Goal: Communication & Community: Answer question/provide support

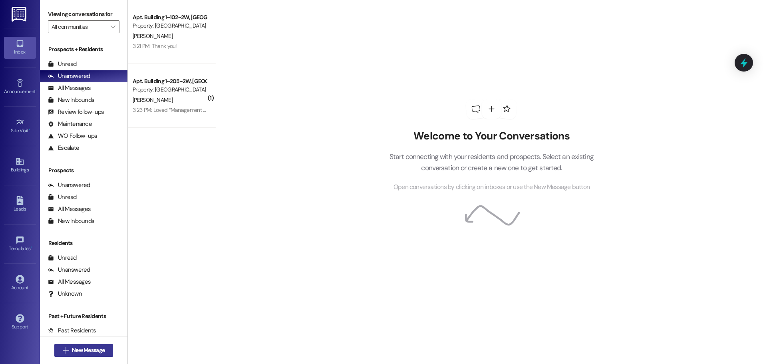
click at [74, 352] on span "New Message" at bounding box center [88, 350] width 33 height 8
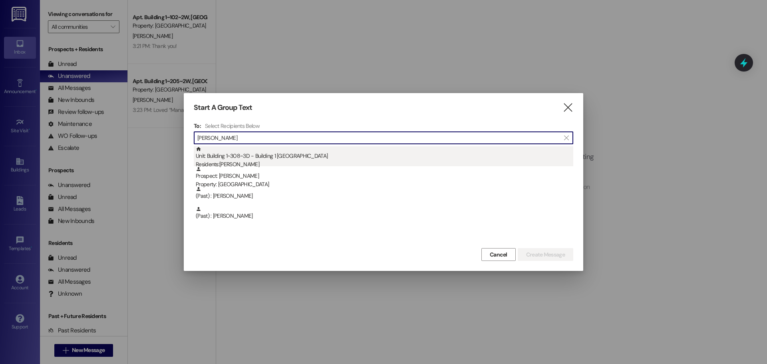
type input "[PERSON_NAME]"
click at [311, 157] on div "Unit: Building 1~308~3D - Building 1 Colonial House Residents: Esther Steele" at bounding box center [385, 157] width 378 height 23
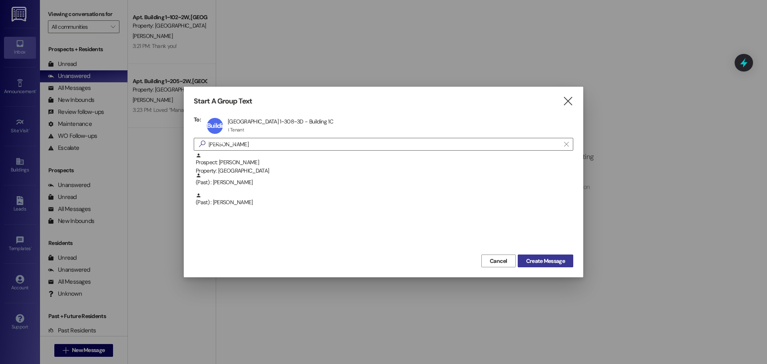
click at [564, 265] on span "Create Message" at bounding box center [545, 261] width 39 height 8
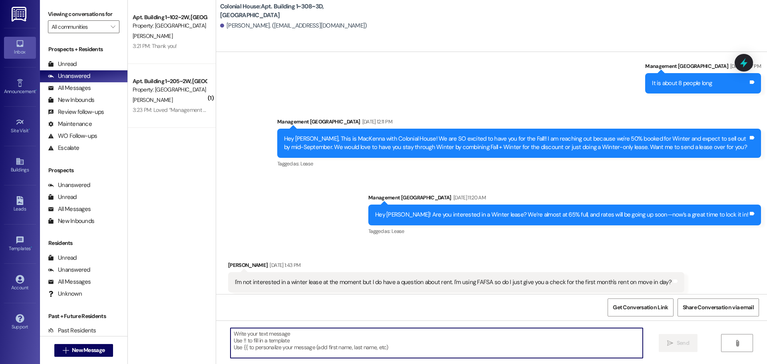
click at [318, 340] on textarea at bounding box center [437, 343] width 412 height 30
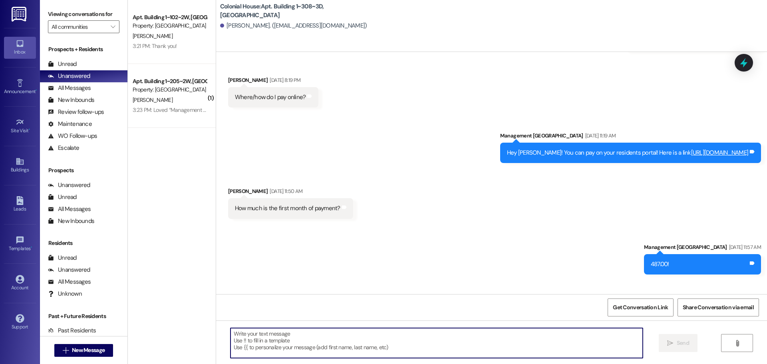
scroll to position [1317, 0]
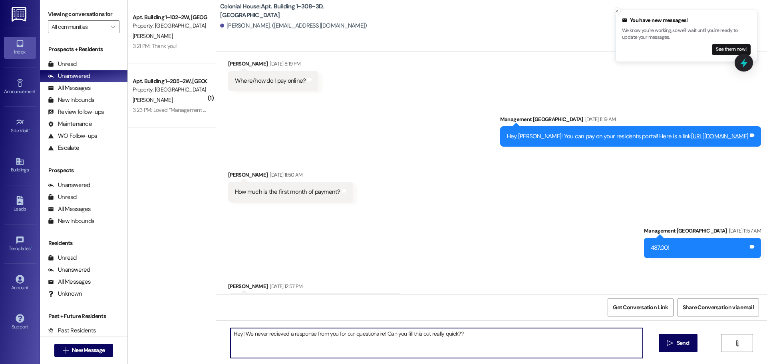
paste textarea "https://forms.office.com/r/7Qe4neviMB"
click at [420, 340] on textarea "Hey! We never received a response from you for our questionnaire! Can you fill …" at bounding box center [437, 343] width 412 height 30
click at [599, 332] on textarea "Hey! We never received a response from you for our questionnaire! Can you fill …" at bounding box center [437, 343] width 412 height 30
click at [460, 334] on textarea "Hey! We never received a response from you for our questionnaire! Can you fill …" at bounding box center [437, 343] width 412 height 30
type textarea "Hey! We never received a response from you for our questionnaire! Can you fill …"
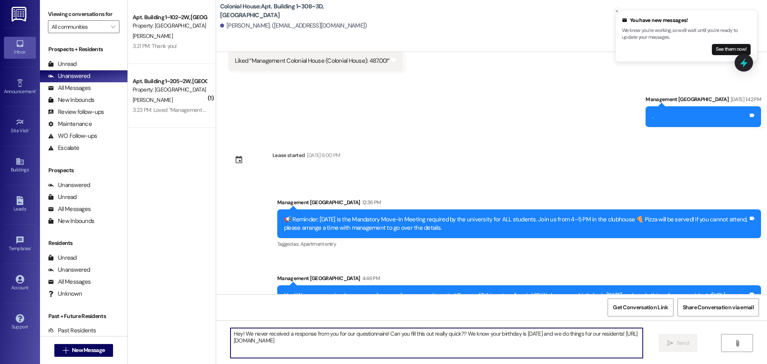
scroll to position [1561, 0]
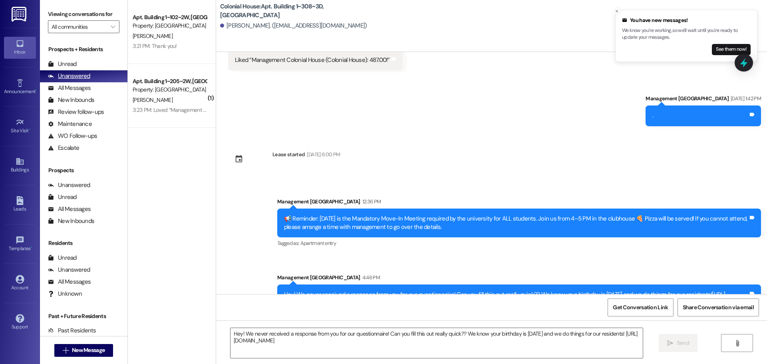
click at [78, 70] on div "Unanswered (0)" at bounding box center [84, 76] width 88 height 12
click at [78, 61] on div "Unread (0)" at bounding box center [84, 64] width 88 height 12
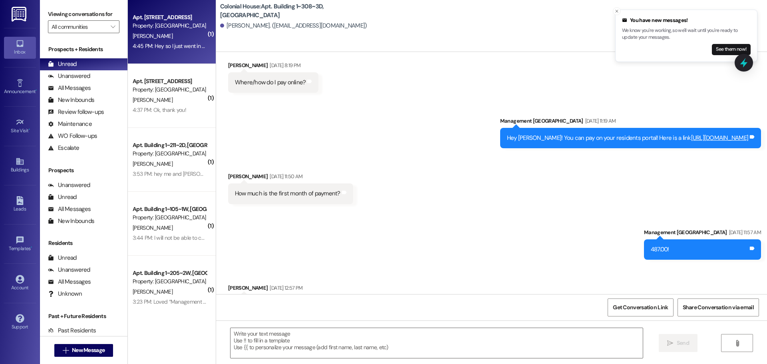
scroll to position [1317, 0]
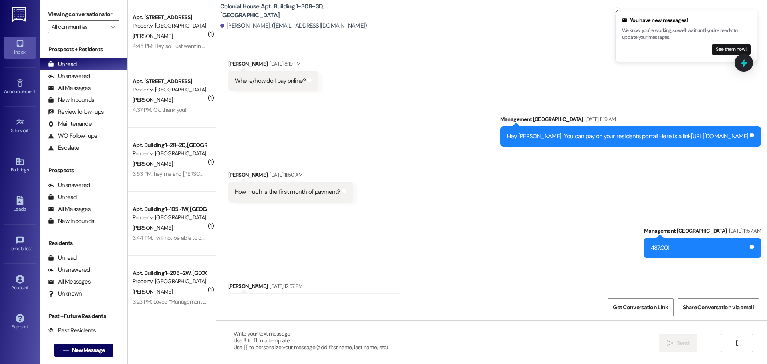
click at [180, 48] on div "4:45 PM: Hey so I just went in to sign my lease for winter and I think I did it…" at bounding box center [413, 45] width 561 height 7
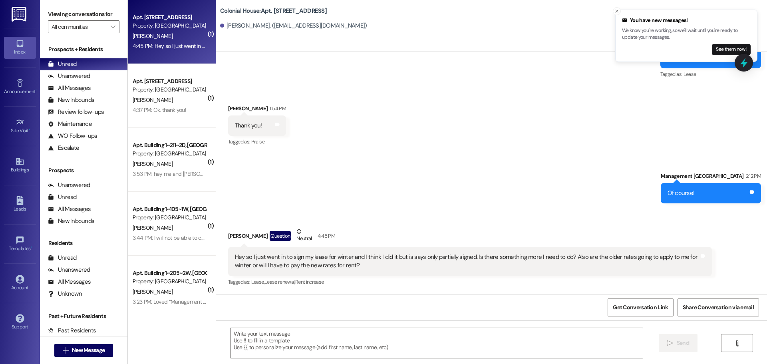
scroll to position [13542, 0]
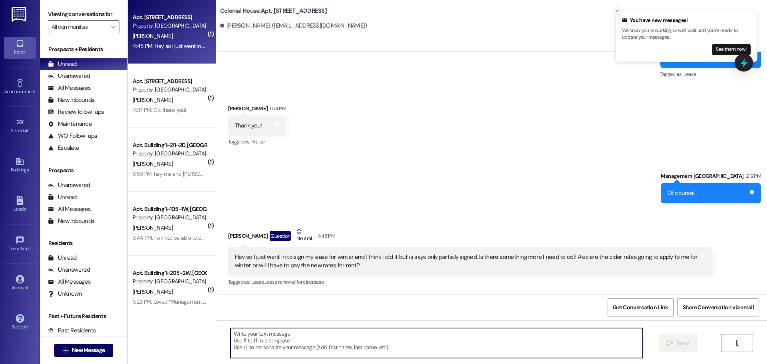
click at [274, 336] on textarea at bounding box center [437, 343] width 412 height 30
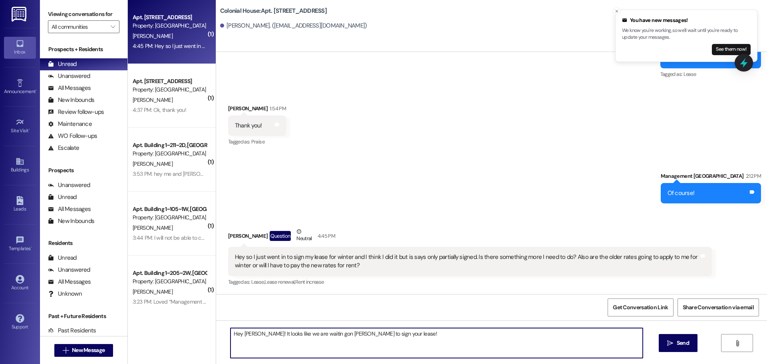
click at [406, 345] on textarea "Hey Esther! It looks like we are waitin gon Jenny to sign your lease!" at bounding box center [437, 343] width 412 height 30
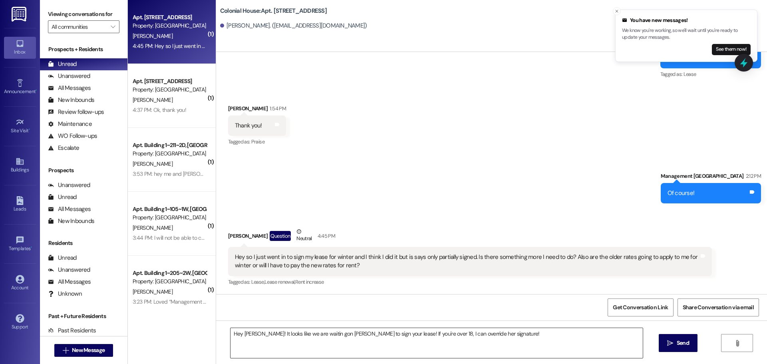
drag, startPoint x: 508, startPoint y: 332, endPoint x: 380, endPoint y: 338, distance: 128.1
click at [506, 332] on textarea "Hey Esther! It looks like we are waitin gon Jenny to sign your lease! If you're…" at bounding box center [437, 343] width 412 height 30
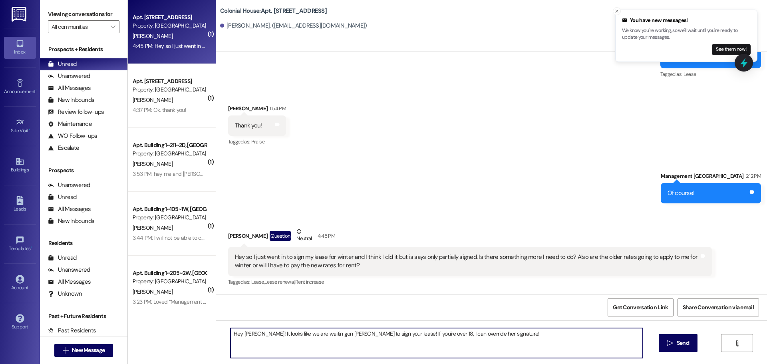
click at [304, 333] on textarea "Hey Esther! It looks like we are waitin gon Jenny to sign your lease! If you're…" at bounding box center [437, 343] width 412 height 30
click at [329, 173] on div "Sent via SMS Management Colonial House 2:12 PM Of course! Tags and notes" at bounding box center [491, 182] width 551 height 56
click at [318, 344] on textarea "Hey Esther! It looks like we are waiting gon Jenny to sign your lease! If you'r…" at bounding box center [437, 343] width 412 height 30
click at [324, 332] on textarea "Hey Esther! It looks like we are waiting gon Jenny to sign your lease! If you'r…" at bounding box center [437, 343] width 412 height 30
click at [502, 336] on textarea "Hey Esther! It looks like we are waiting on Jenny to sign your lease! If you're…" at bounding box center [437, 343] width 412 height 30
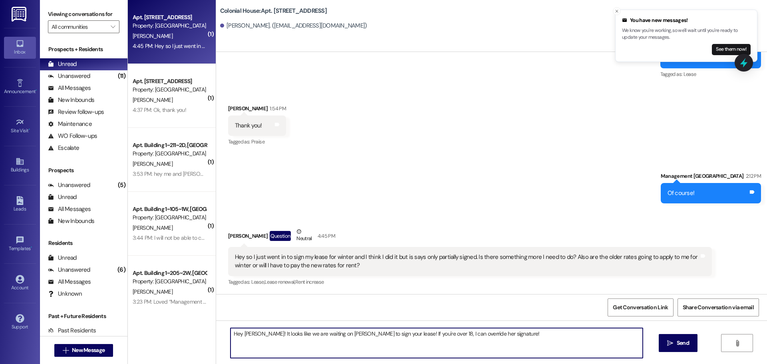
click at [488, 330] on textarea "Hey Esther! It looks like we are waiting on Jenny to sign your lease! If you're…" at bounding box center [437, 343] width 412 height 30
click at [526, 347] on textarea "Hey Esther! It looks like we are waiting on Jenny to sign your lease! If you're…" at bounding box center [437, 343] width 412 height 30
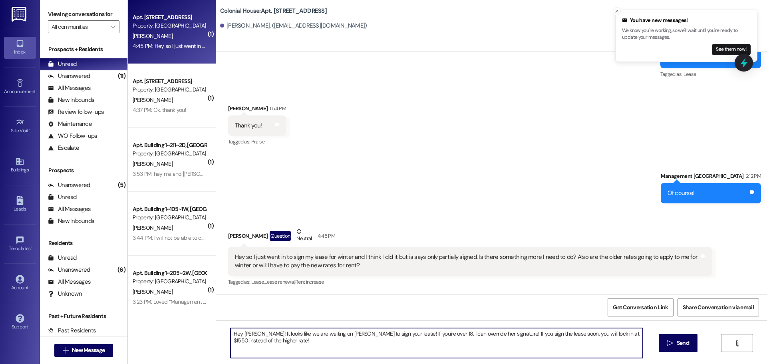
click at [528, 338] on textarea "Hey Esther! It looks like we are waiting on Jenny to sign your lease! If you're…" at bounding box center [437, 343] width 412 height 30
drag, startPoint x: 539, startPoint y: 332, endPoint x: 493, endPoint y: 337, distance: 46.2
click at [493, 337] on textarea "Hey Esther! It looks like we are waiting on Jenny to sign your lease! If you're…" at bounding box center [437, 343] width 412 height 30
click at [355, 332] on textarea "Hey [PERSON_NAME]! It looks like we are waiting on [PERSON_NAME] to sign your l…" at bounding box center [437, 343] width 412 height 30
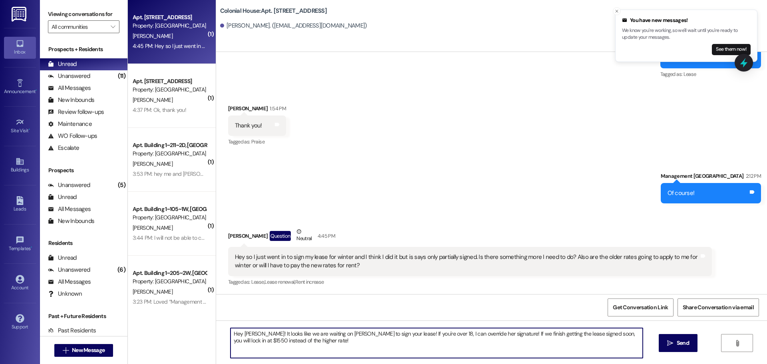
click at [355, 332] on textarea "Hey [PERSON_NAME]! It looks like we are waiting on [PERSON_NAME] to sign your l…" at bounding box center [437, 343] width 412 height 30
click at [574, 340] on textarea "Hey [PERSON_NAME]! It looks like we are waiting on [PERSON_NAME] to sign your l…" at bounding box center [437, 343] width 412 height 30
click at [336, 343] on textarea "Hey [PERSON_NAME]! It looks like we are waiting on [PERSON_NAME] to sign your l…" at bounding box center [437, 343] width 412 height 30
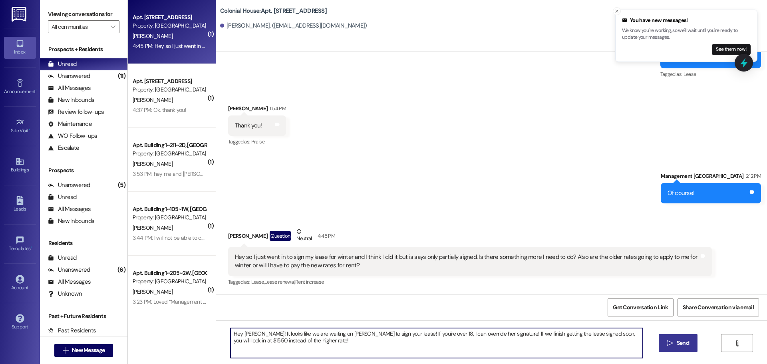
type textarea "Hey [PERSON_NAME]! It looks like we are waiting on [PERSON_NAME] to sign your l…"
click at [687, 347] on span "Send" at bounding box center [683, 343] width 12 height 8
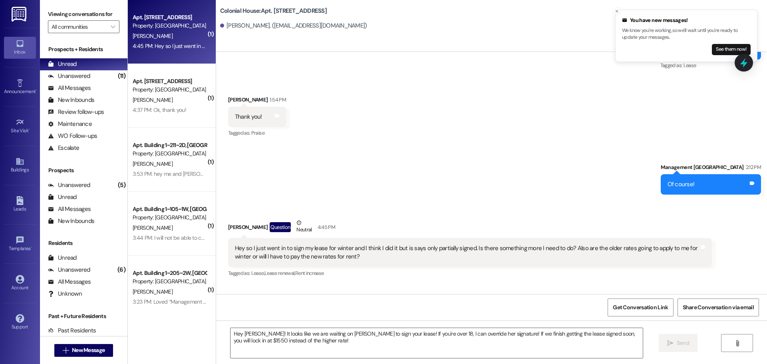
scroll to position [13541, 0]
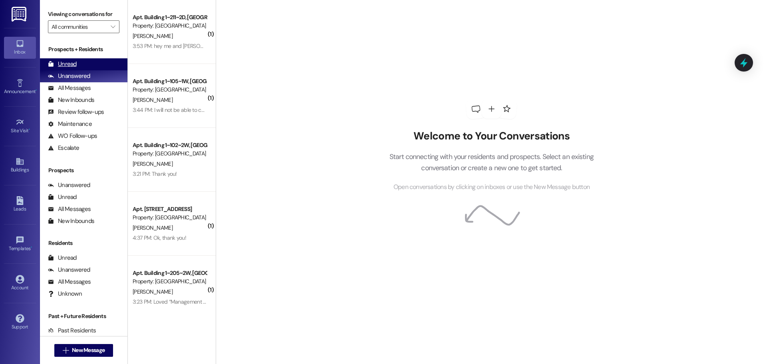
click at [92, 65] on div "Unread (0)" at bounding box center [84, 64] width 88 height 12
click at [82, 62] on div "Unread (0)" at bounding box center [84, 64] width 88 height 12
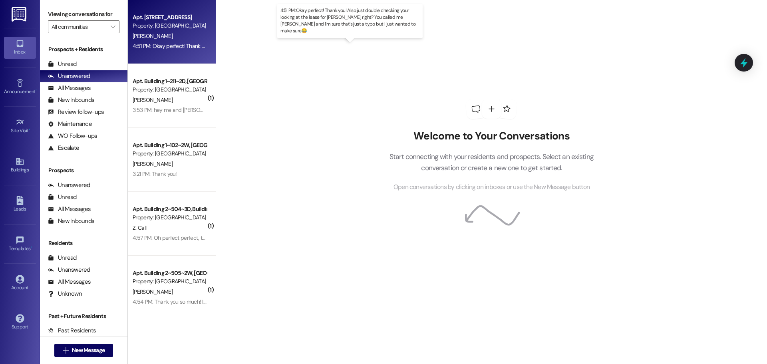
click at [166, 43] on div "4:51 PM: Okay perfect! Thank you! Also just double checking your looking at the…" at bounding box center [373, 45] width 480 height 7
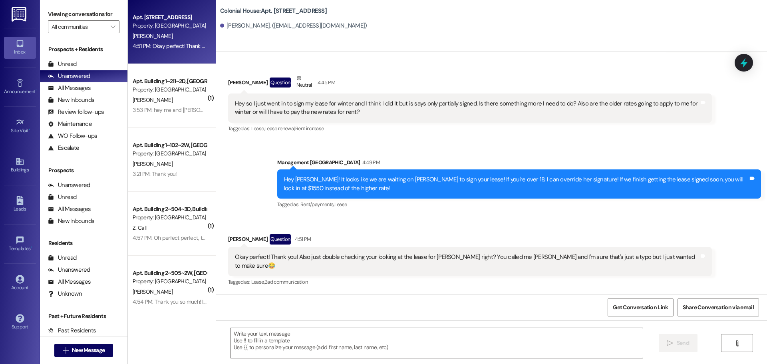
scroll to position [13687, 0]
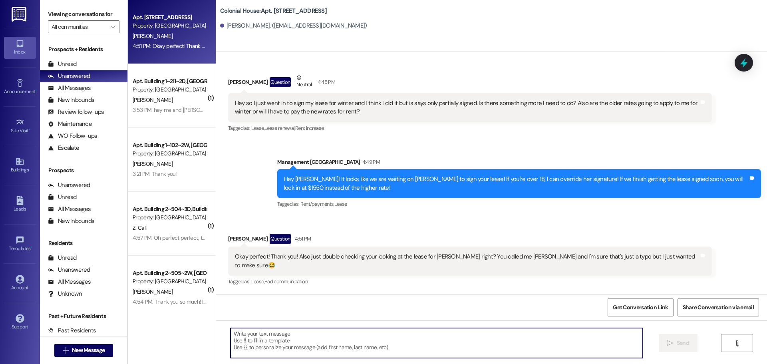
click at [301, 336] on textarea at bounding box center [437, 343] width 412 height 30
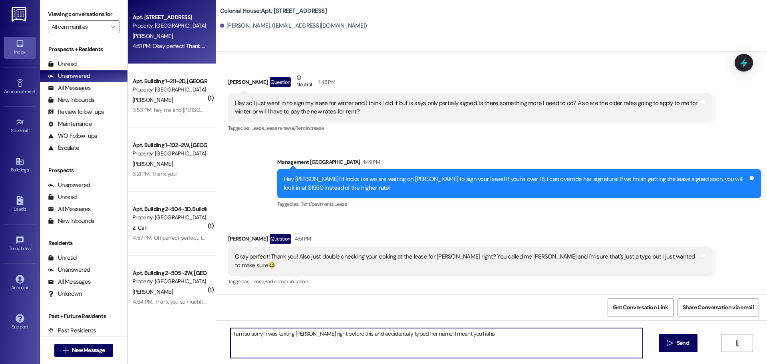
type textarea "I am so sorry! i was texting [PERSON_NAME] right before this and accidentally t…"
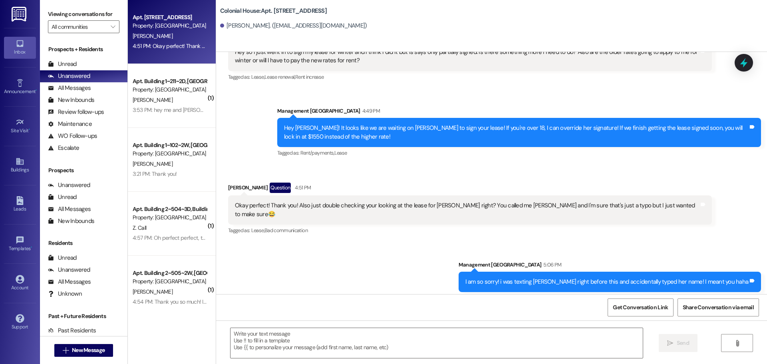
scroll to position [13742, 0]
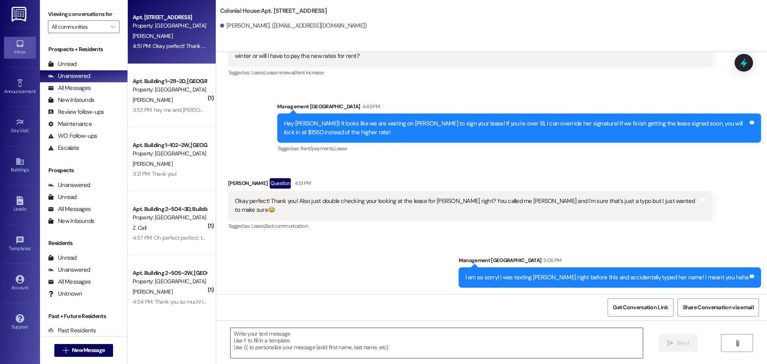
click at [304, 345] on textarea at bounding box center [437, 343] width 412 height 30
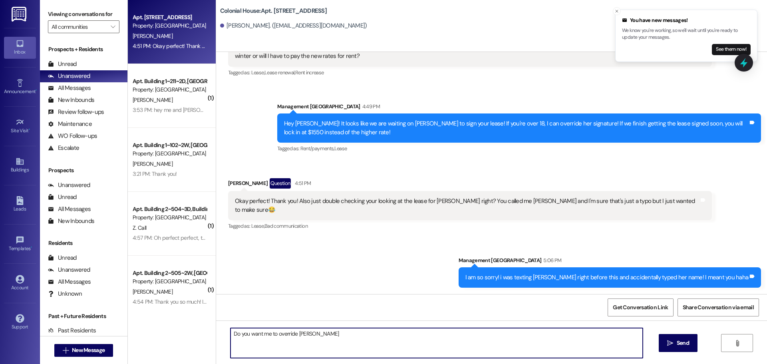
scroll to position [13797, 0]
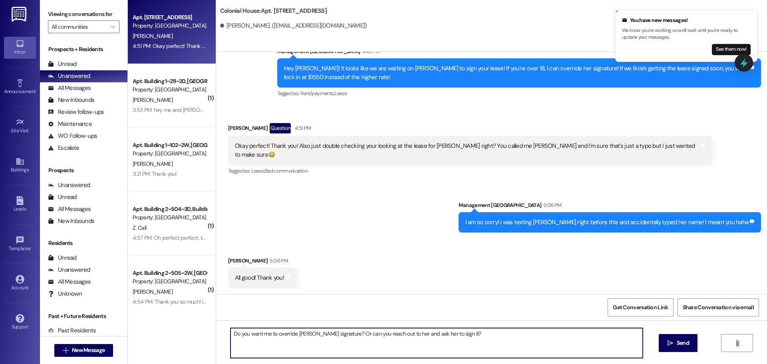
type textarea "Do you want me to override [PERSON_NAME] signature? Or can you reach out to her…"
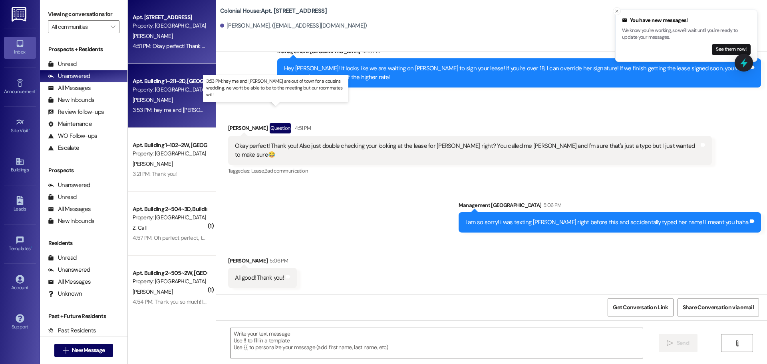
click at [169, 112] on div "3:53 PM: hey me and [PERSON_NAME] are out of town for a cousins wedding, we won…" at bounding box center [295, 109] width 325 height 7
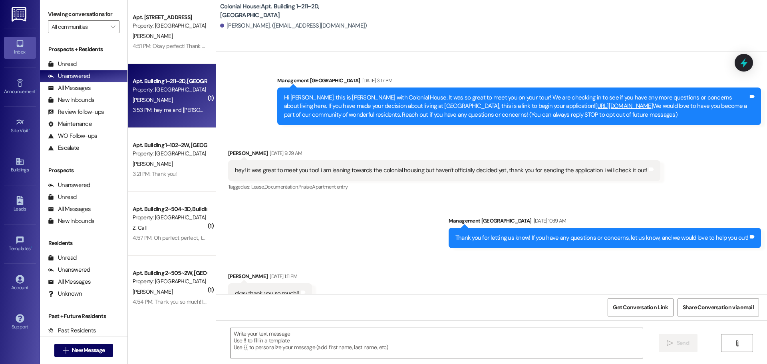
scroll to position [10239, 0]
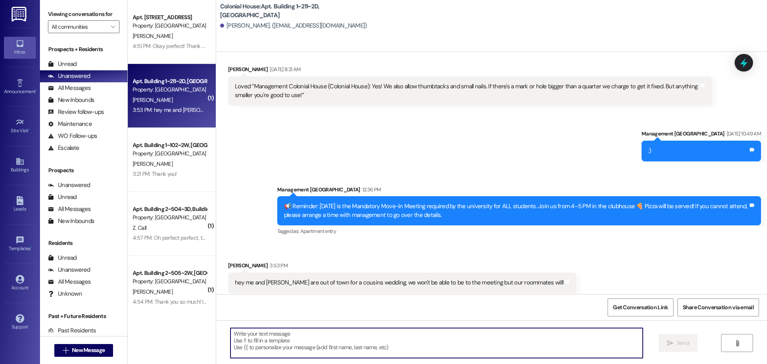
click at [263, 340] on textarea at bounding box center [437, 343] width 412 height 30
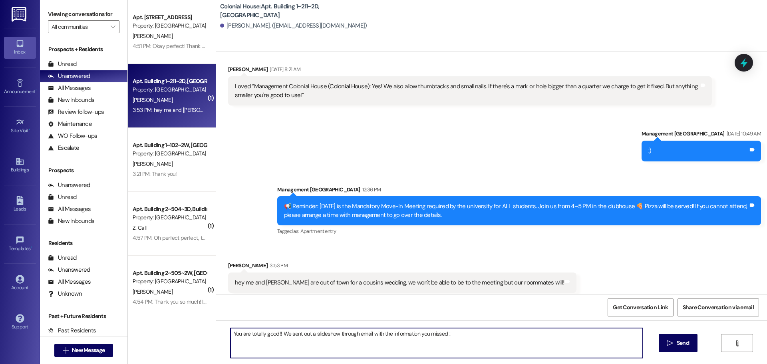
type textarea "You are totally good!! We sent out a slideshow through email with the informati…"
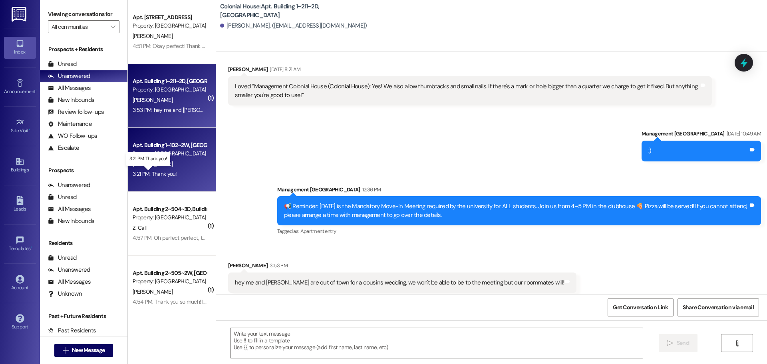
click at [137, 174] on div "3:21 PM: Thank you! 3:21 PM: Thank you!" at bounding box center [155, 173] width 44 height 7
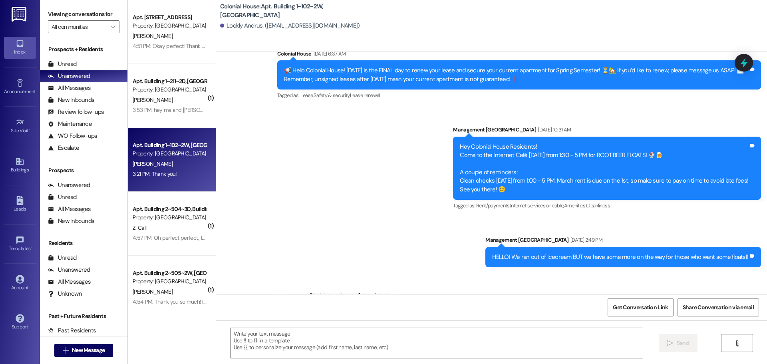
scroll to position [23982, 0]
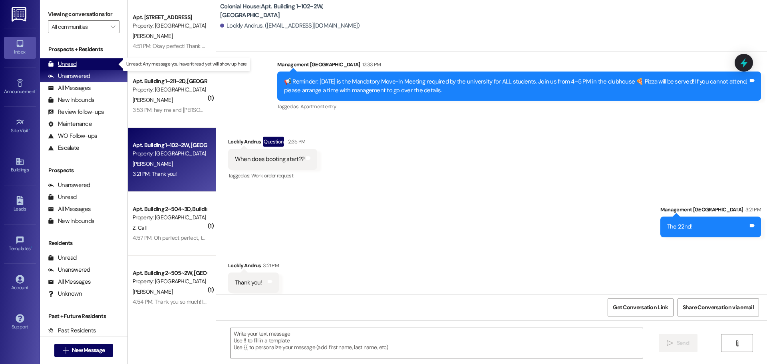
click at [77, 66] on div "Unread (0)" at bounding box center [84, 64] width 88 height 12
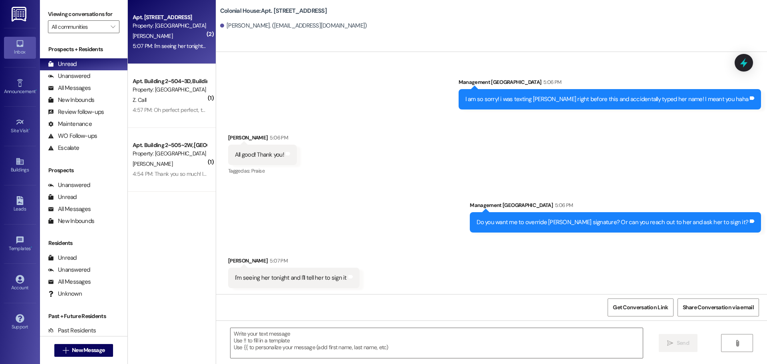
scroll to position [13921, 0]
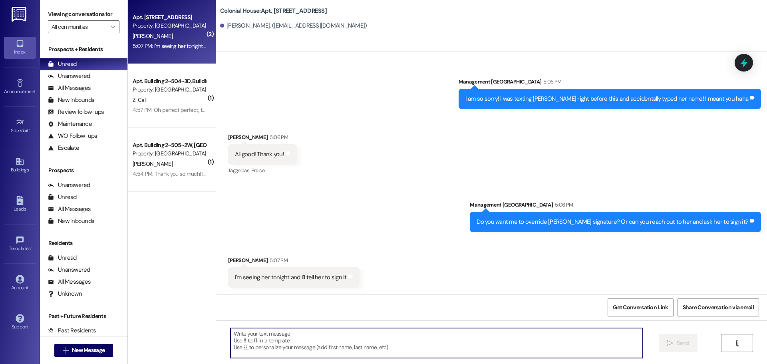
click at [295, 339] on textarea at bounding box center [437, 343] width 412 height 30
type textarea "Perfect, thank you so much!!"
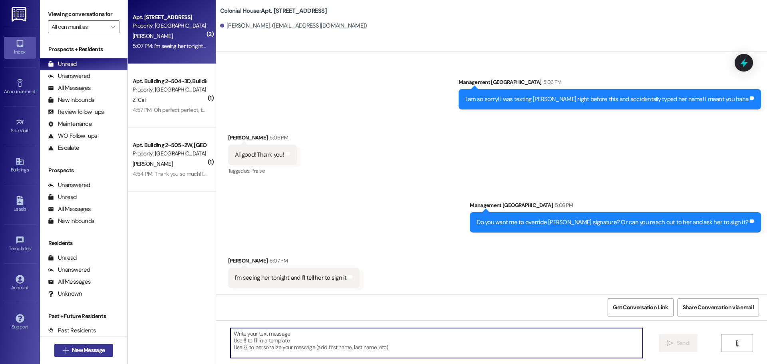
click at [80, 348] on span "New Message" at bounding box center [88, 350] width 33 height 8
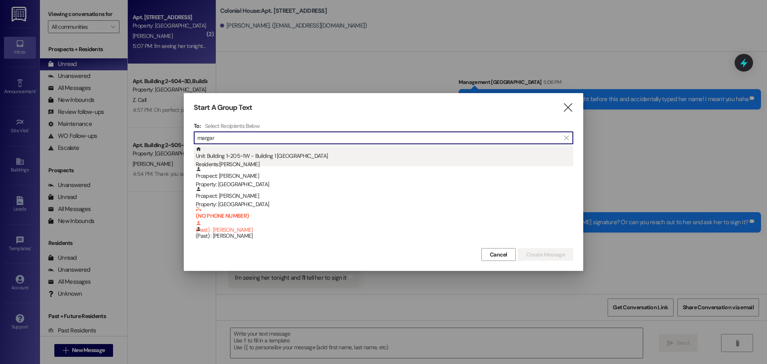
type input "margar"
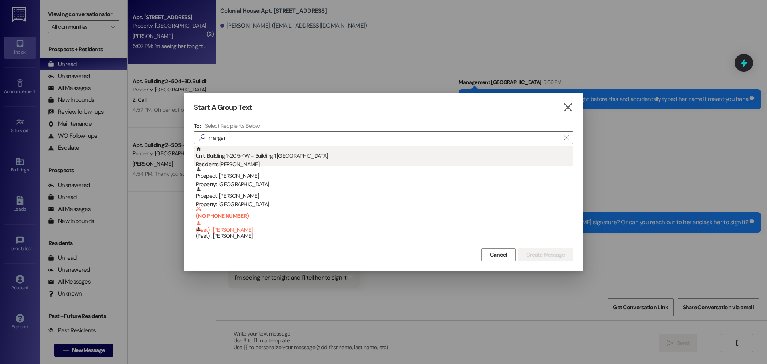
click at [291, 163] on div "Residents: [PERSON_NAME]" at bounding box center [385, 164] width 378 height 8
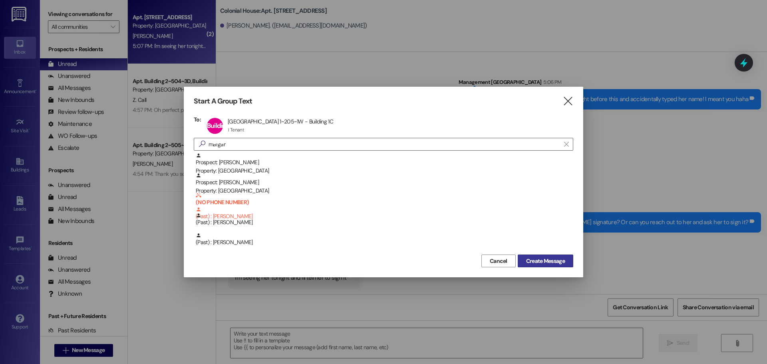
click at [552, 260] on span "Create Message" at bounding box center [545, 261] width 39 height 8
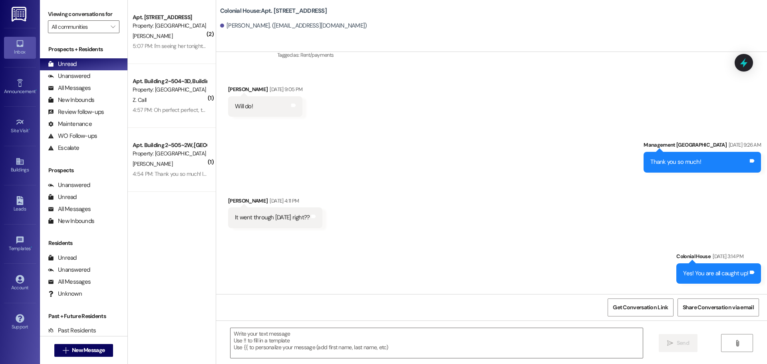
click at [261, 340] on textarea at bounding box center [437, 343] width 412 height 30
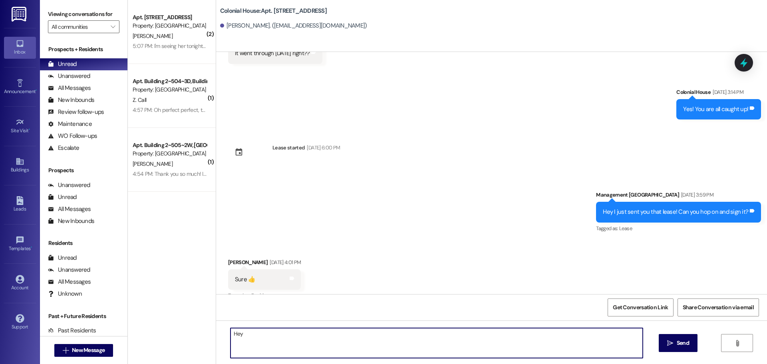
scroll to position [2812, 0]
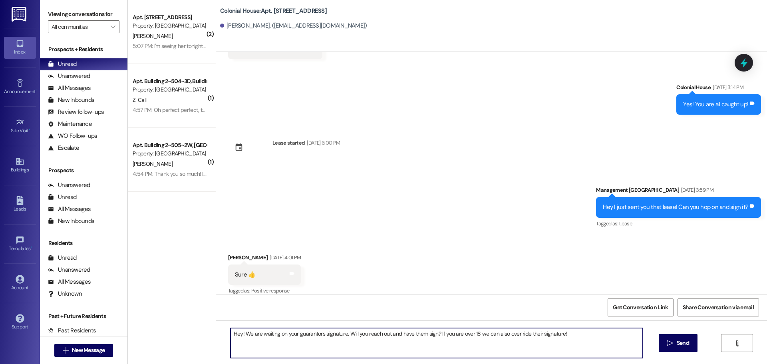
click at [261, 340] on textarea "Hey! We are waiting on your guarantors signature. Will you reach out and have t…" at bounding box center [437, 343] width 412 height 30
click at [251, 332] on textarea "Hey! We are waiting on your guarantors signature. Will you reach out and have t…" at bounding box center [437, 343] width 412 height 30
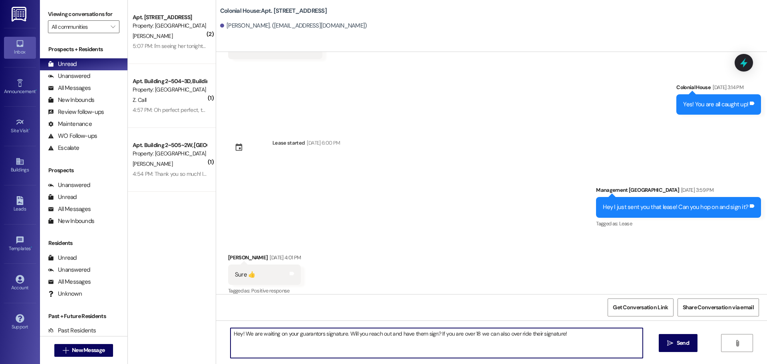
click at [251, 332] on textarea "Hey! We are waiting on your guarantors signature. Will you reach out and have t…" at bounding box center [437, 343] width 412 height 30
paste textarea "We’re still waiting on your guarantor’s signature for your lease. Could you ple…"
click at [231, 340] on textarea "hey! We’re still waiting on your guarantor’s signature for your lease. Could yo…" at bounding box center [437, 343] width 412 height 30
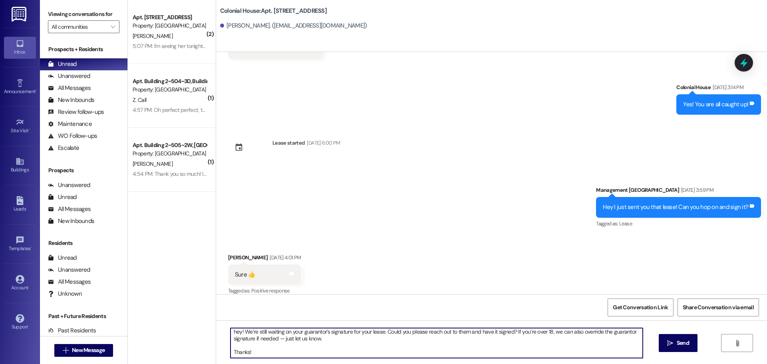
click at [231, 350] on textarea "hey! We’re still waiting on your guarantor’s signature for your lease. Could yo…" at bounding box center [437, 343] width 412 height 30
click at [231, 352] on textarea "hey! We’re still waiting on your guarantor’s signature for your lease. Could yo…" at bounding box center [437, 343] width 412 height 30
click at [231, 333] on textarea "hey! We’re still waiting on your guarantor’s signature for your lease. Could yo…" at bounding box center [437, 343] width 412 height 30
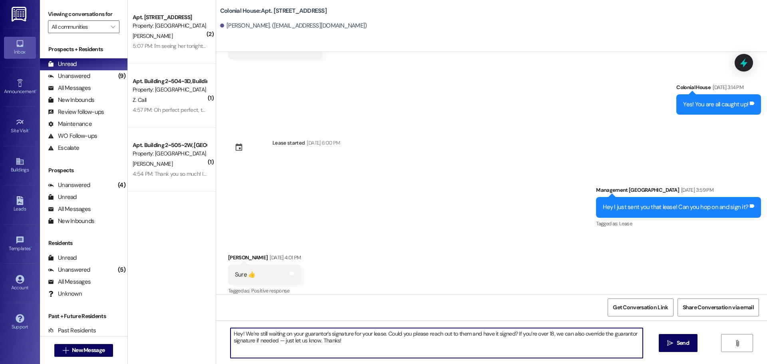
click at [231, 333] on textarea "Hey! We’re still waiting on your guarantor’s signature for your lease. Could yo…" at bounding box center [437, 343] width 412 height 30
type textarea "Hey! We’re still waiting on your guarantor’s signature for your lease. Could yo…"
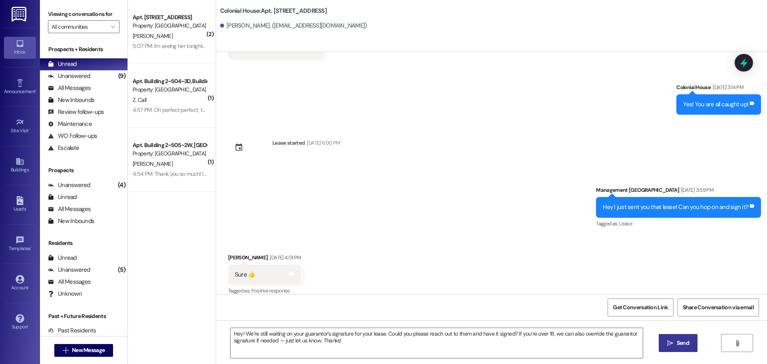
click at [669, 339] on span " Send" at bounding box center [678, 343] width 25 height 8
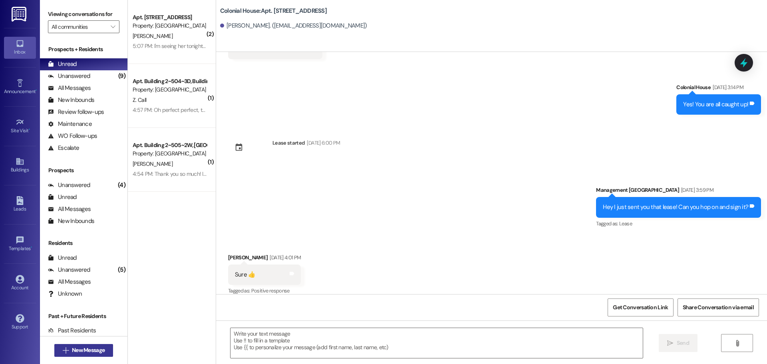
click at [76, 351] on span "New Message" at bounding box center [88, 350] width 33 height 8
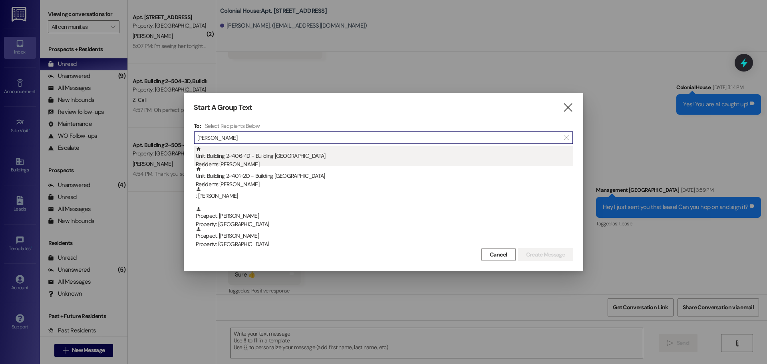
type input "[PERSON_NAME]"
drag, startPoint x: 247, startPoint y: 154, endPoint x: 253, endPoint y: 155, distance: 6.0
click at [253, 155] on div "Unit: Building 2~406~1D - Building 2 Colonial House Residents: [PERSON_NAME]" at bounding box center [385, 157] width 378 height 23
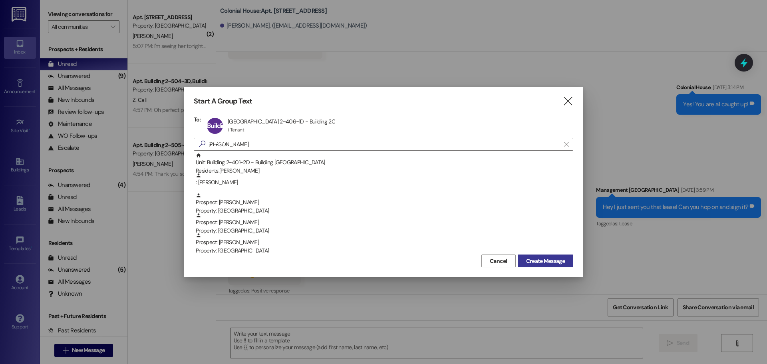
click at [549, 257] on span "Create Message" at bounding box center [545, 261] width 39 height 8
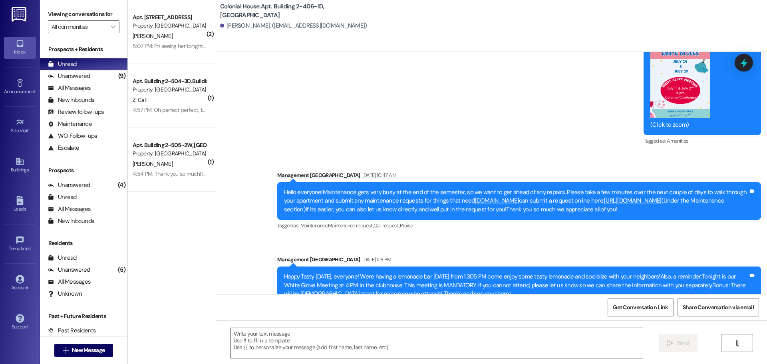
click at [288, 341] on textarea at bounding box center [437, 343] width 412 height 30
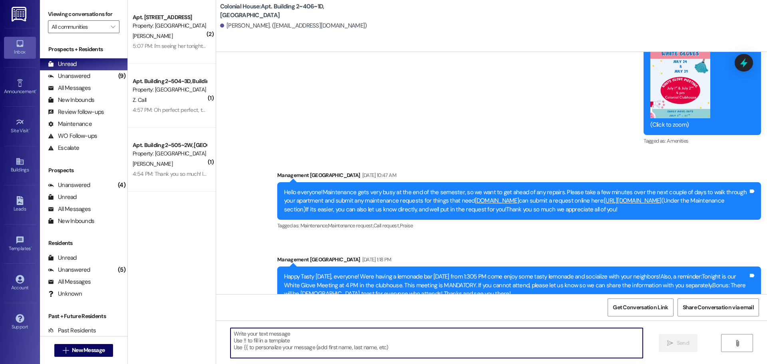
scroll to position [5956, 0]
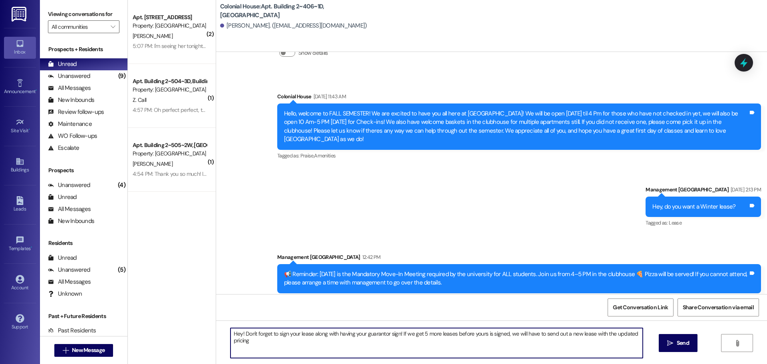
type textarea "Hey! Don't forget to sign your lease along with having your guarantor sign! If …"
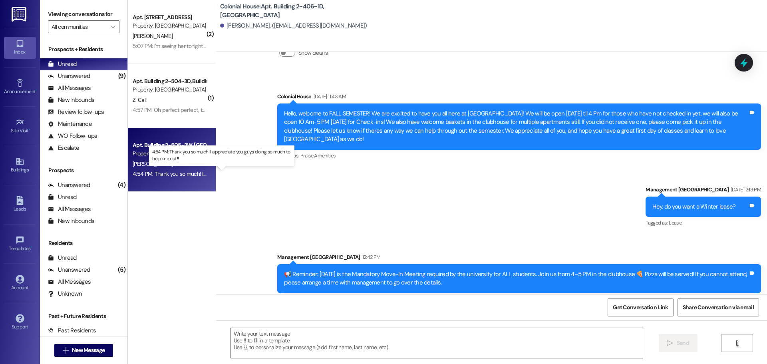
click at [160, 173] on div "4:54 PM: Thank you so much! I appreciate you guys doing so much to help me out!…" at bounding box center [229, 173] width 193 height 7
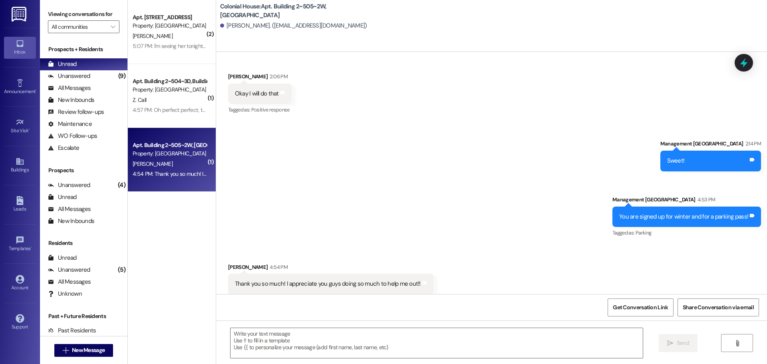
scroll to position [1709, 0]
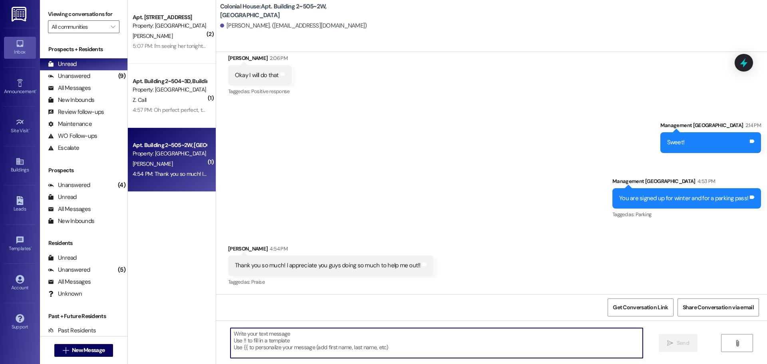
click at [333, 339] on textarea at bounding box center [437, 343] width 412 height 30
click at [331, 347] on textarea at bounding box center [437, 343] width 412 height 30
type textarea "No problem!!"
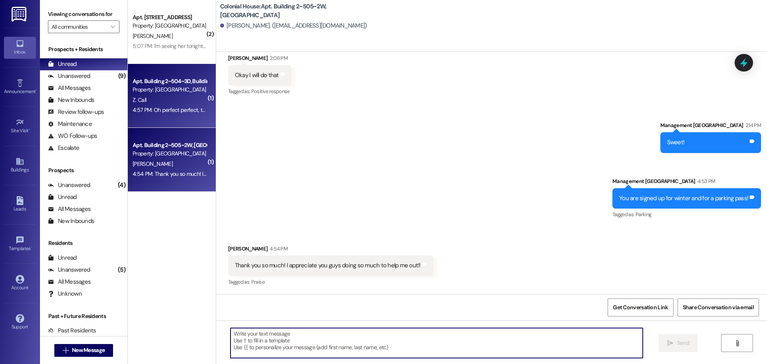
scroll to position [1709, 0]
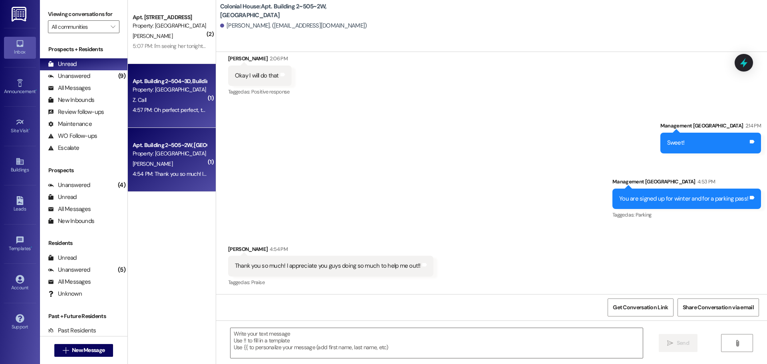
click at [192, 109] on div "4:57 PM: Oh perfect perfect, thanks a million 4:57 PM: Oh perfect perfect, than…" at bounding box center [184, 109] width 103 height 7
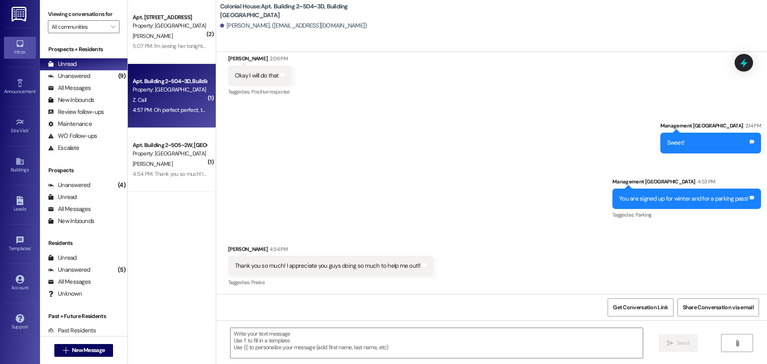
scroll to position [378, 0]
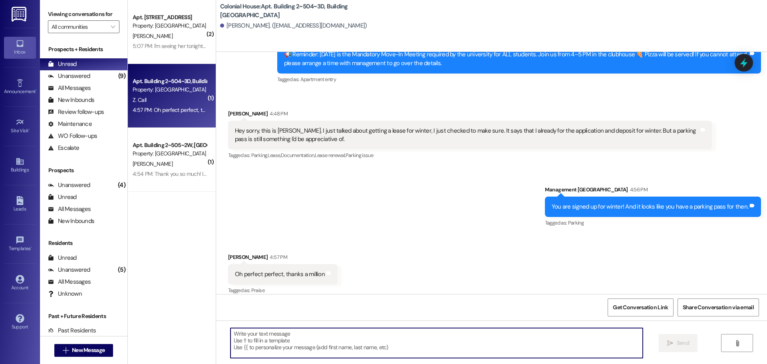
click at [327, 349] on textarea at bounding box center [437, 343] width 412 height 30
type textarea "No problem!!"
click at [97, 78] on div "Unanswered (9)" at bounding box center [84, 76] width 88 height 12
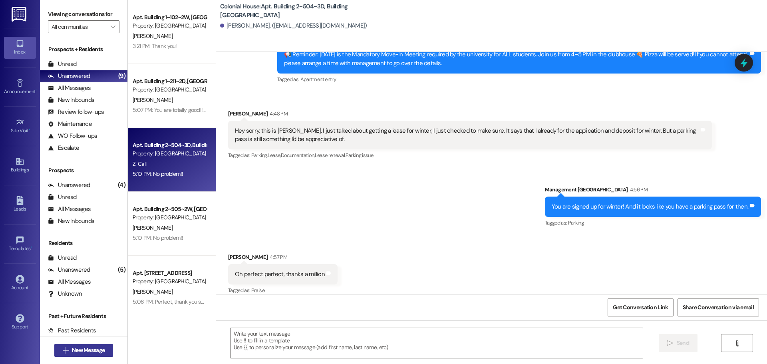
click at [72, 353] on span "New Message" at bounding box center [88, 350] width 33 height 8
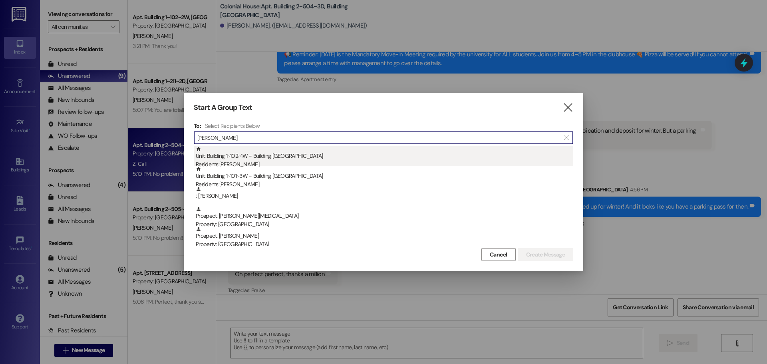
type input "[PERSON_NAME]"
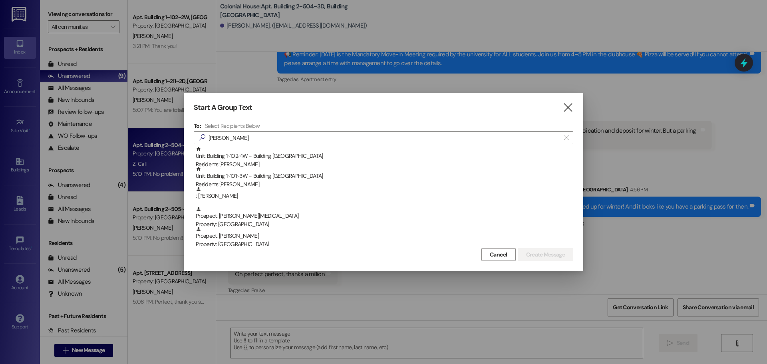
drag, startPoint x: 287, startPoint y: 150, endPoint x: 291, endPoint y: 151, distance: 4.9
click at [287, 150] on div "Unit: Building 1~102~1W - Building 1 Colonial House Residents: [PERSON_NAME]" at bounding box center [385, 157] width 378 height 23
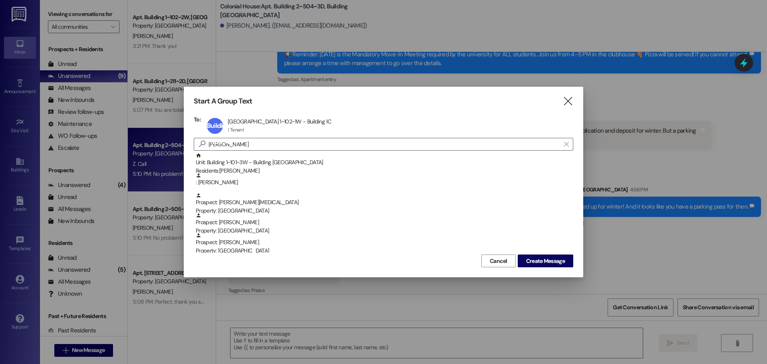
click at [565, 268] on div "Start A Group Text  To: Building 1~102~[GEOGRAPHIC_DATA] 1~102~1W - Building […" at bounding box center [384, 182] width 400 height 191
click at [562, 264] on span "Create Message" at bounding box center [545, 261] width 39 height 8
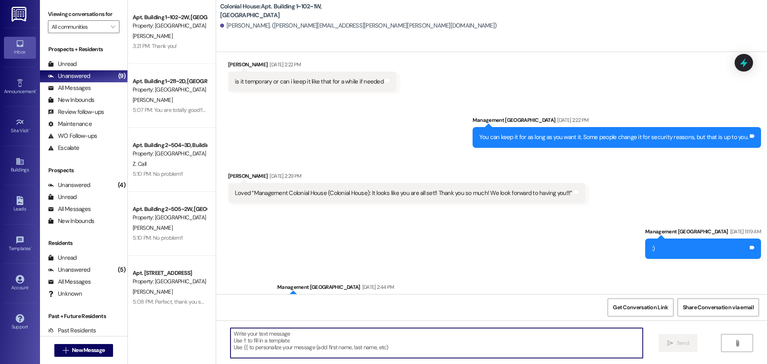
click at [270, 335] on textarea at bounding box center [437, 343] width 412 height 30
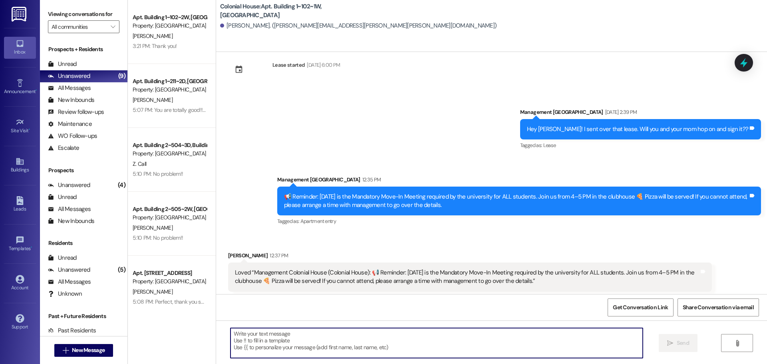
paste textarea "Hey! We’re still waiting on your guarantor’s signature for your lease. Could yo…"
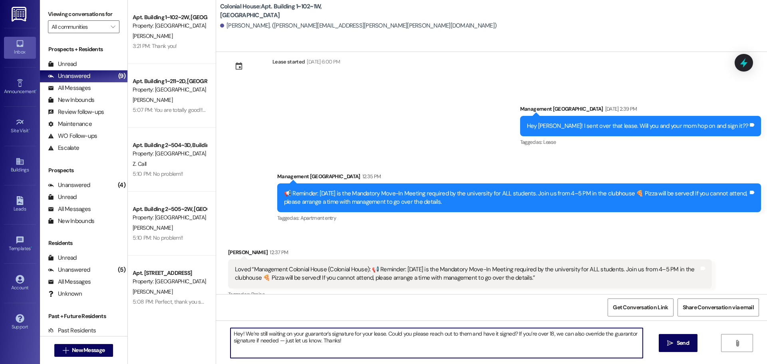
scroll to position [2136, 0]
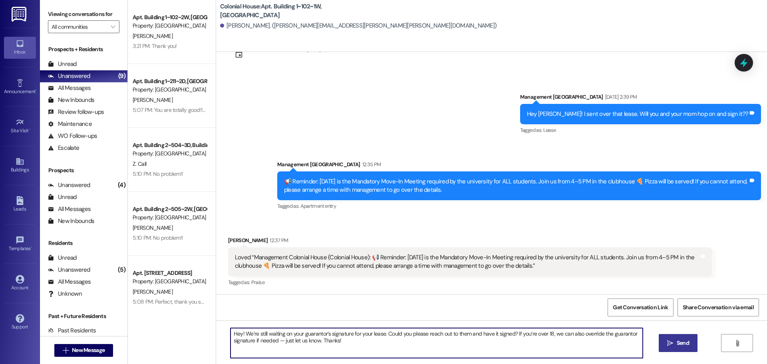
type textarea "Hey! We’re still waiting on your guarantor’s signature for your lease. Could yo…"
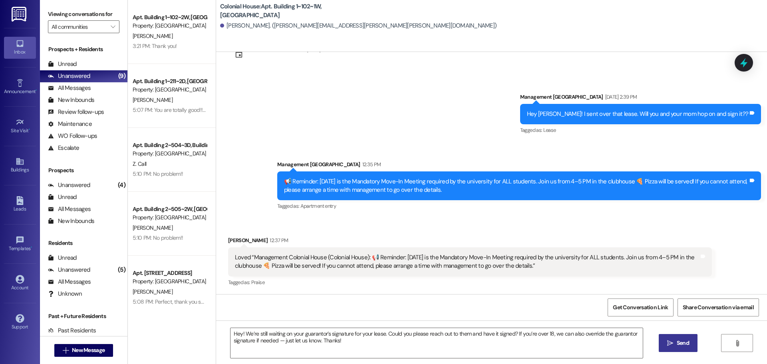
click at [677, 342] on span "Send" at bounding box center [683, 343] width 12 height 8
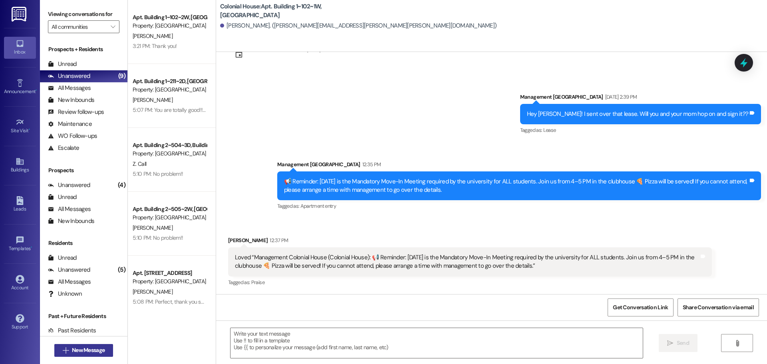
click at [64, 350] on icon "" at bounding box center [66, 350] width 6 height 6
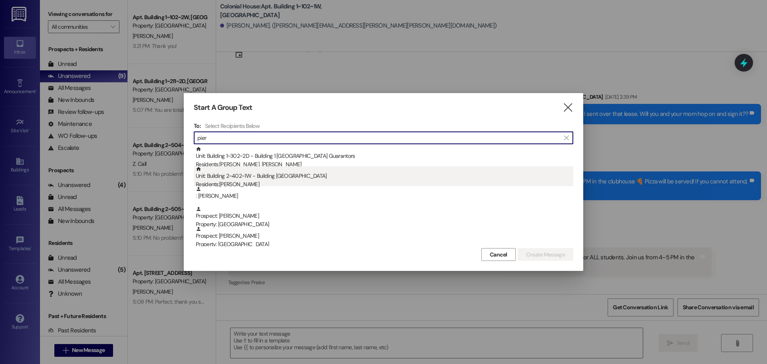
type input "pier"
click at [334, 177] on div "Unit: Building 2~402~1W - Building 2 Colonial House Residents: [PERSON_NAME]" at bounding box center [385, 177] width 378 height 23
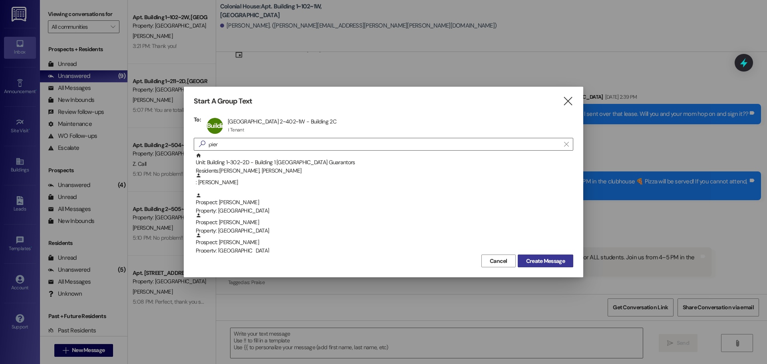
click at [548, 257] on span "Create Message" at bounding box center [545, 261] width 39 height 8
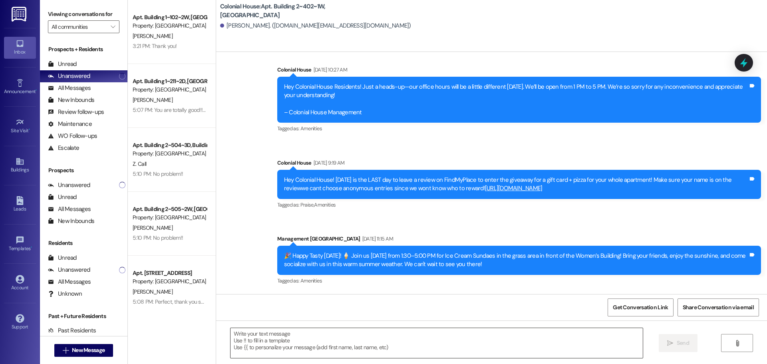
scroll to position [6282, 0]
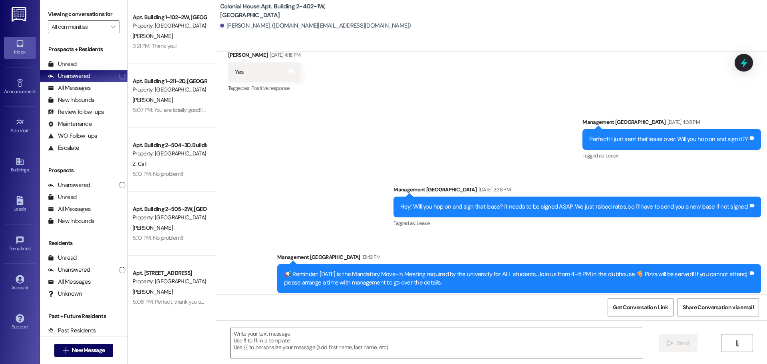
click at [255, 336] on textarea at bounding box center [437, 343] width 412 height 30
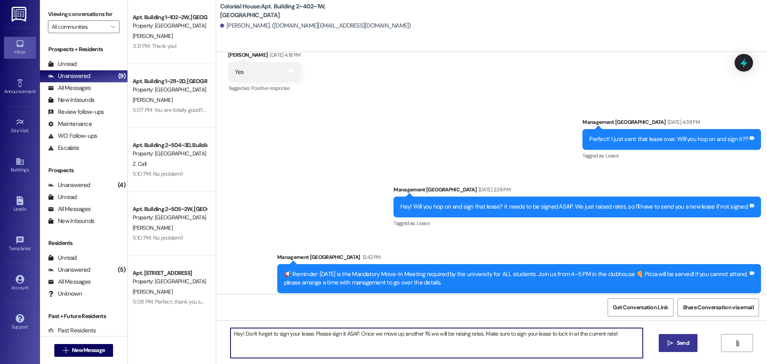
click at [381, 335] on textarea "Hey! Don't forget to sign your lease. Please sign it ASAP. Once we move up anot…" at bounding box center [437, 343] width 412 height 30
type textarea "Hey! Don't forget to sign your lease. Please sign it ASAP. Once we move up anot…"
click at [689, 341] on span "Send" at bounding box center [683, 343] width 12 height 8
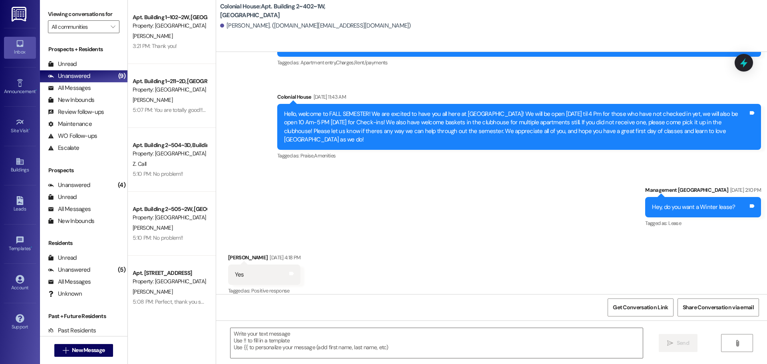
scroll to position [6071, 0]
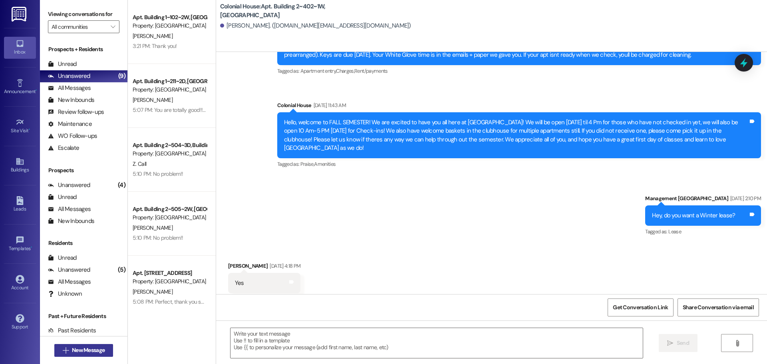
click at [74, 348] on span "New Message" at bounding box center [88, 350] width 33 height 8
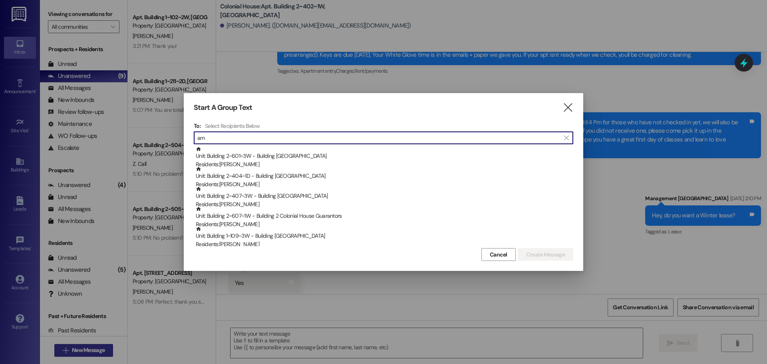
type input "a"
type input "m"
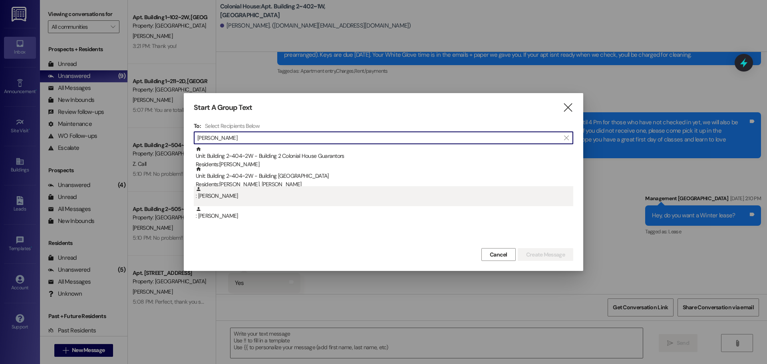
type input "[PERSON_NAME]"
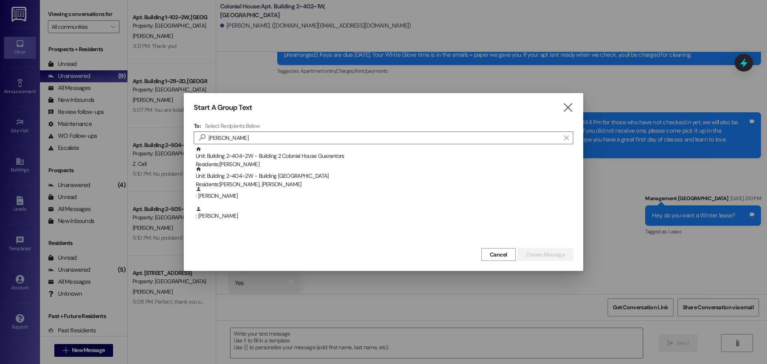
drag, startPoint x: 275, startPoint y: 195, endPoint x: 479, endPoint y: 220, distance: 206.1
click at [279, 195] on div ": [PERSON_NAME]" at bounding box center [385, 193] width 378 height 14
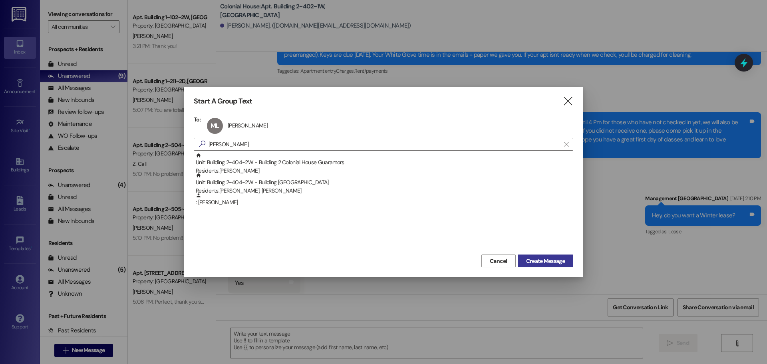
click at [553, 265] on span "Create Message" at bounding box center [545, 261] width 39 height 8
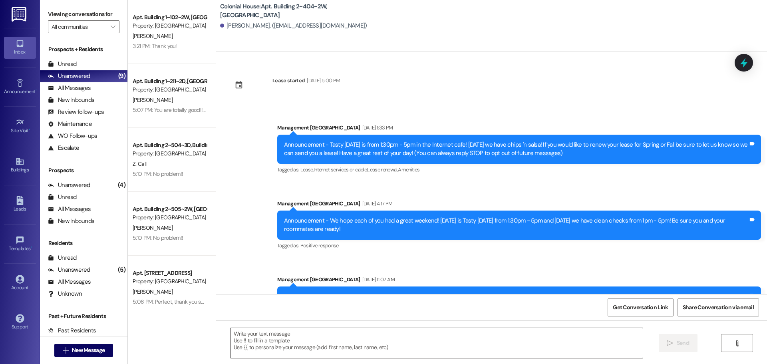
click at [246, 342] on textarea at bounding box center [437, 343] width 412 height 30
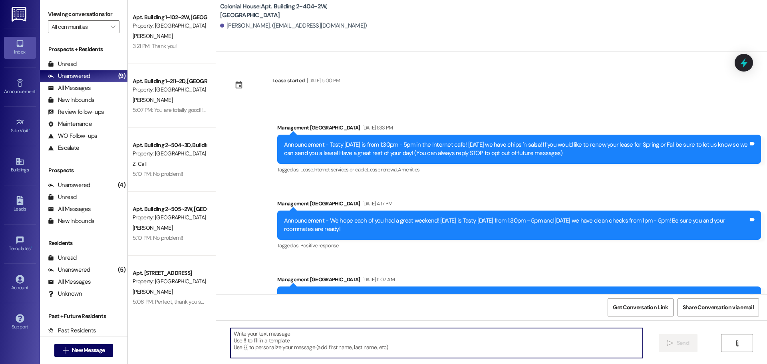
scroll to position [20612, 0]
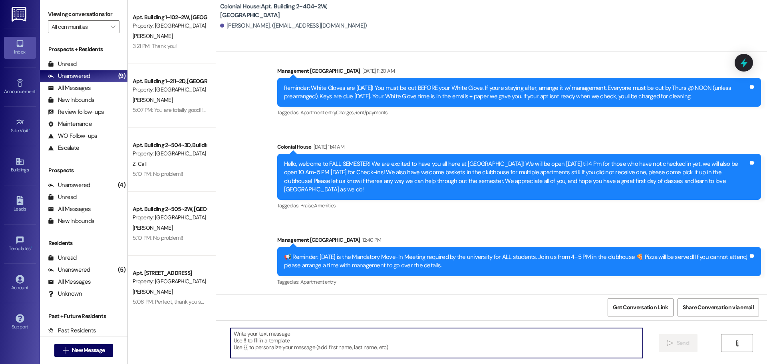
paste textarea "Hey! Don't forget to sign your lease. Please sign it ASAP. Once we move up anot…"
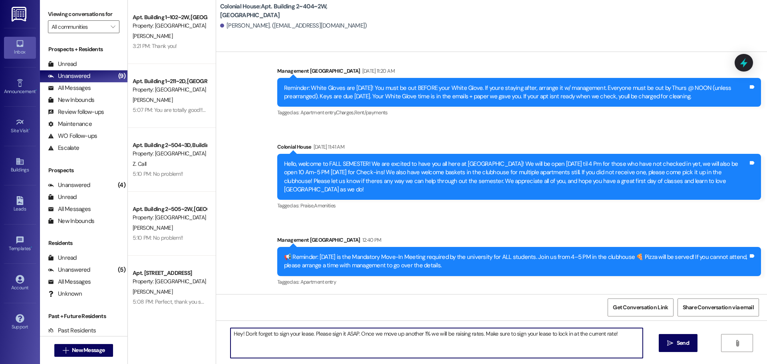
click at [310, 333] on textarea "Hey! Don't forget to sign your lease. Please sign it ASAP. Once we move up anot…" at bounding box center [437, 343] width 412 height 30
click at [310, 333] on textarea "Hey! Don't forget to sign your lease. along with your guarantor. Please sign it…" at bounding box center [437, 343] width 412 height 30
type textarea "Hey! Don't forget to sign your lease along with your guarantor. Please sign it …"
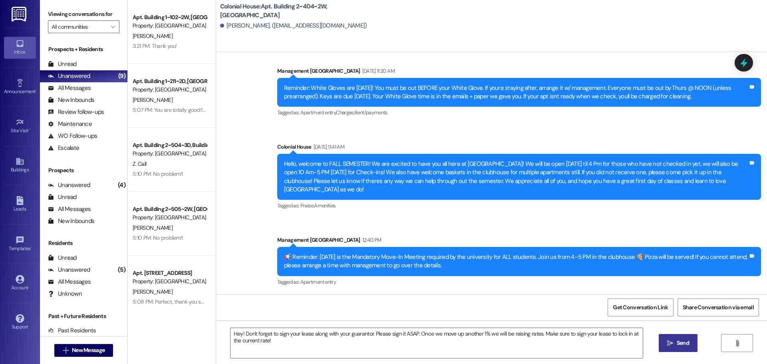
click at [677, 340] on span "Send" at bounding box center [683, 343] width 12 height 8
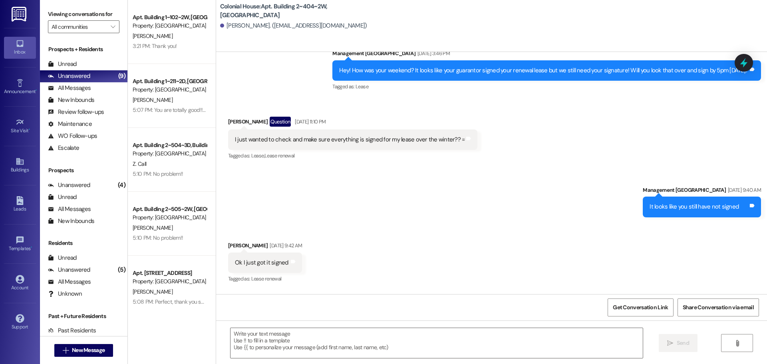
scroll to position [11166, 0]
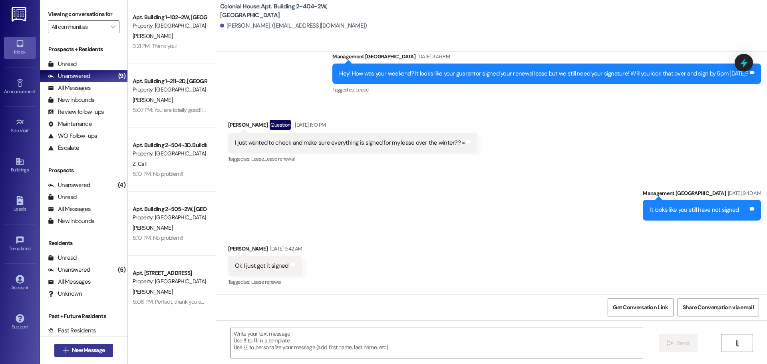
click at [72, 348] on span "New Message" at bounding box center [88, 350] width 33 height 8
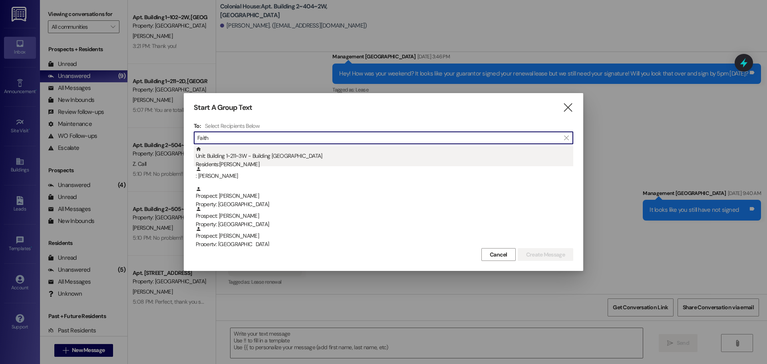
type input "Faith"
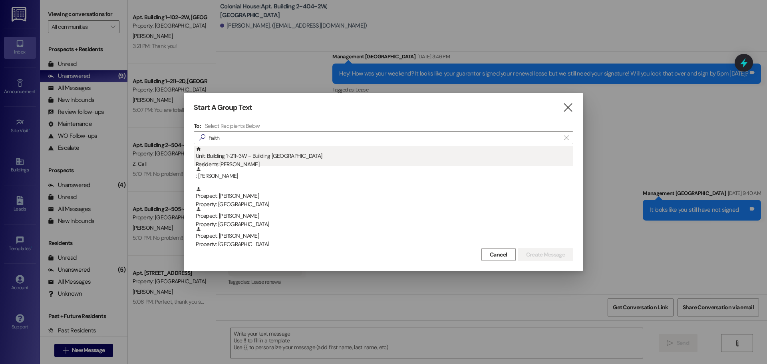
click at [303, 163] on div "Residents: [PERSON_NAME]" at bounding box center [385, 164] width 378 height 8
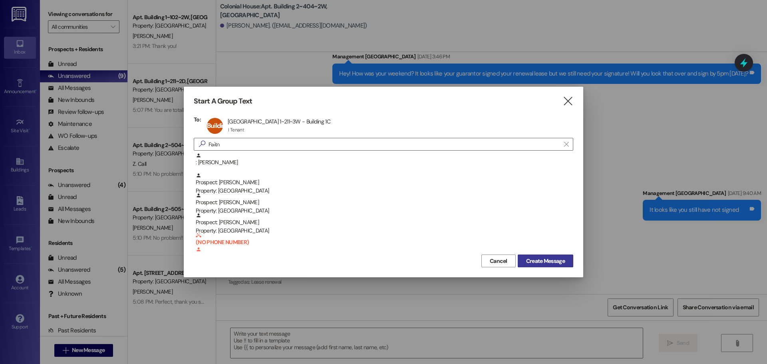
click at [557, 259] on span "Create Message" at bounding box center [545, 261] width 39 height 8
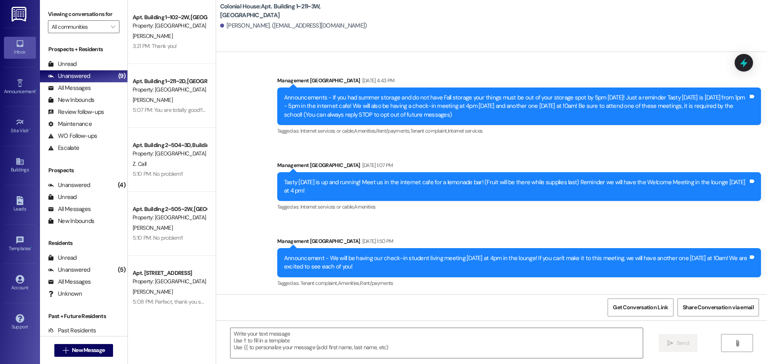
scroll to position [12921, 0]
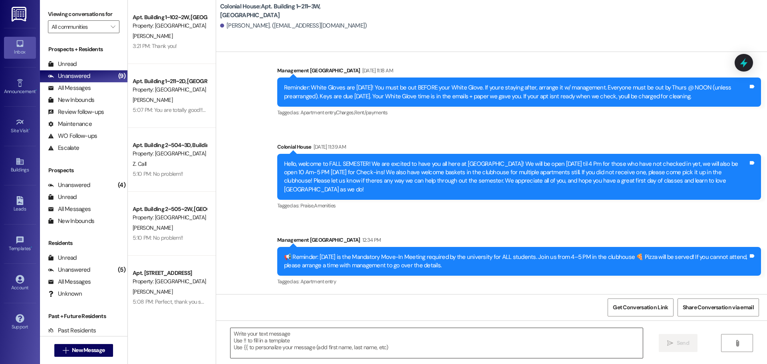
click at [296, 343] on textarea at bounding box center [437, 343] width 412 height 30
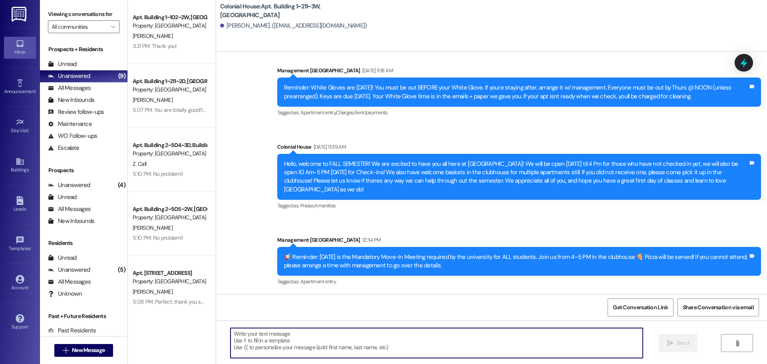
paste textarea "Hey! Don't forget to sign your lease. Please sign it ASAP. Once we move up anot…"
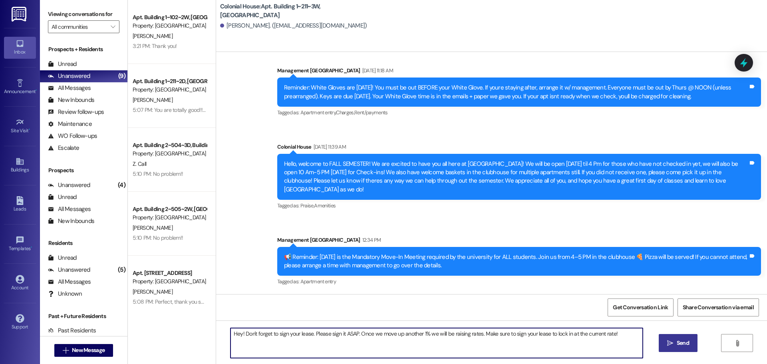
type textarea "Hey! Don't forget to sign your lease. Please sign it ASAP. Once we move up anot…"
click at [685, 338] on button " Send" at bounding box center [678, 343] width 39 height 18
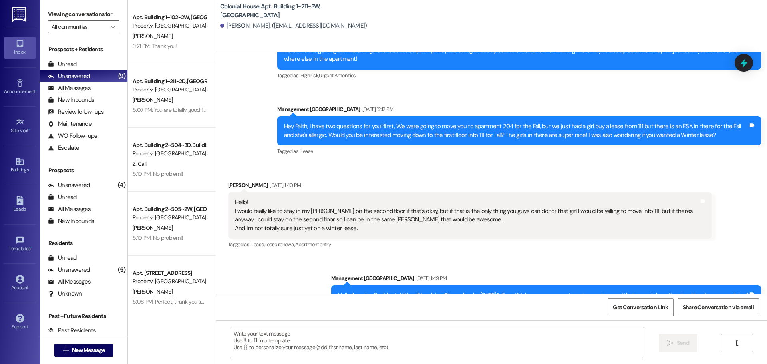
scroll to position [12278, 0]
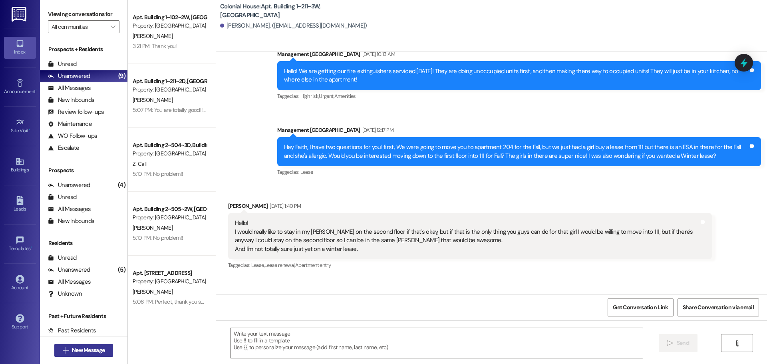
click at [77, 345] on button " New Message" at bounding box center [83, 350] width 59 height 13
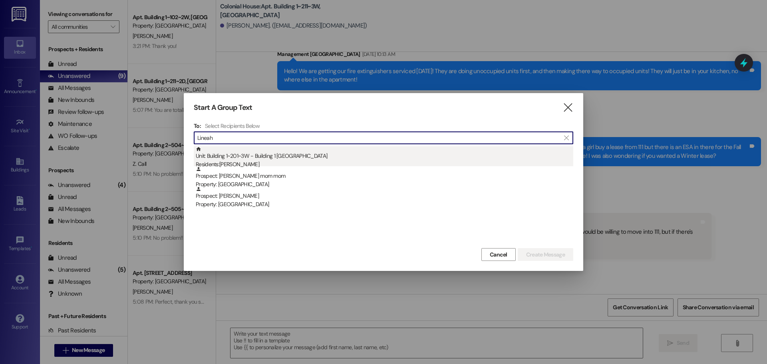
type input "Lineah"
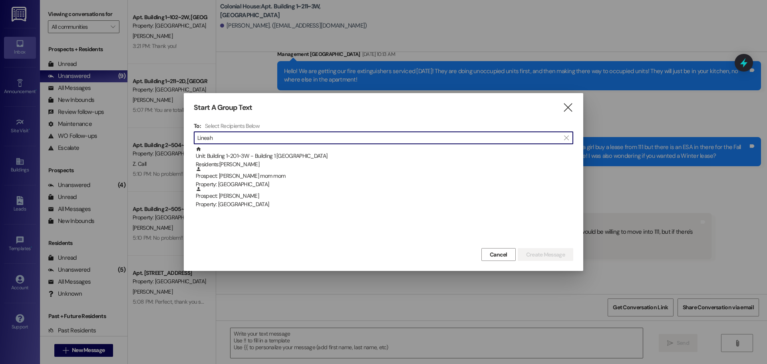
click at [321, 147] on div "Unit: Building 1~201~3W - Building 1 Colonial House Residents: [PERSON_NAME]" at bounding box center [385, 157] width 378 height 23
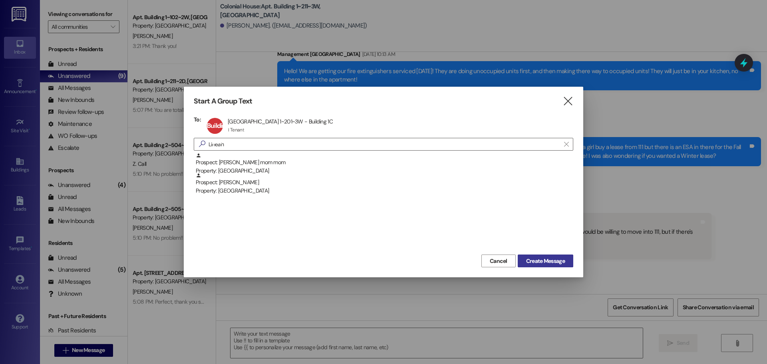
click at [541, 259] on span "Create Message" at bounding box center [545, 261] width 39 height 8
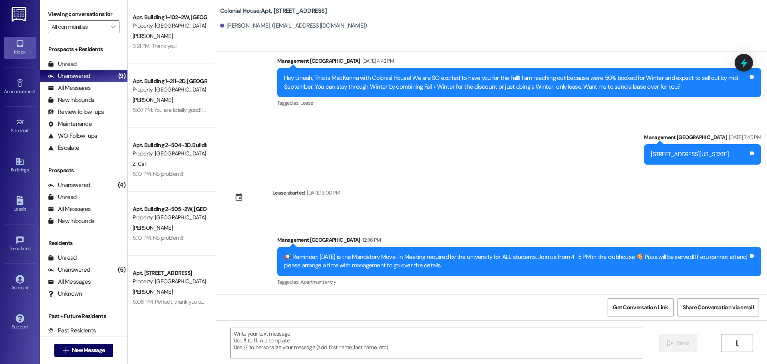
scroll to position [288, 0]
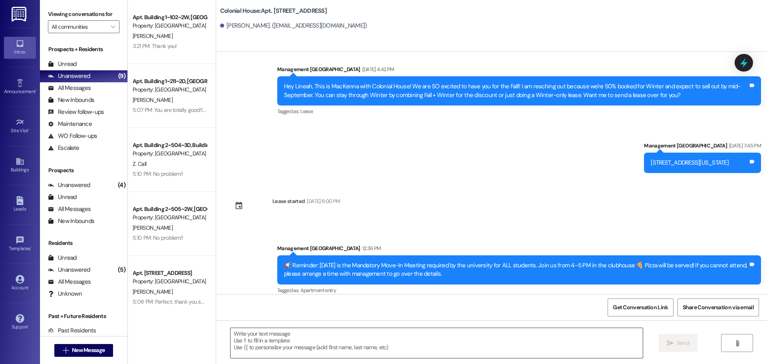
click at [281, 341] on textarea at bounding box center [437, 343] width 412 height 30
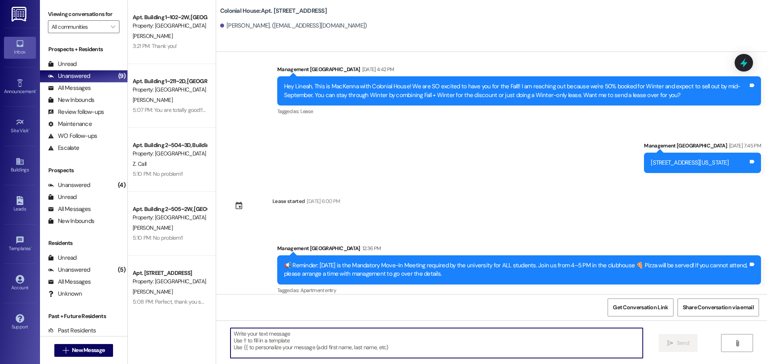
paste textarea "Hey! Don't forget to sign your lease. Please sign it ASAP. Once we move up anot…"
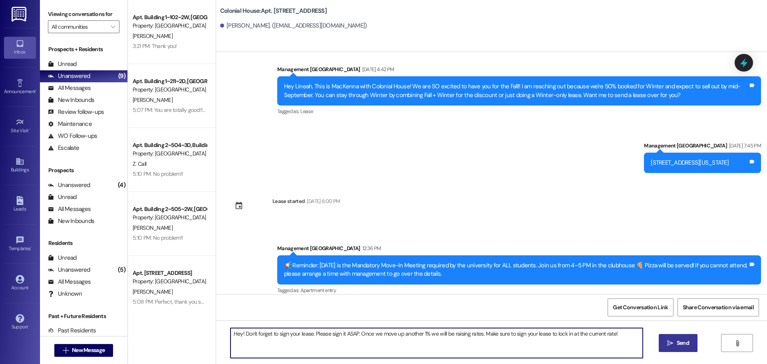
type textarea "Hey! Don't forget to sign your lease. Please sign it ASAP. Once we move up anot…"
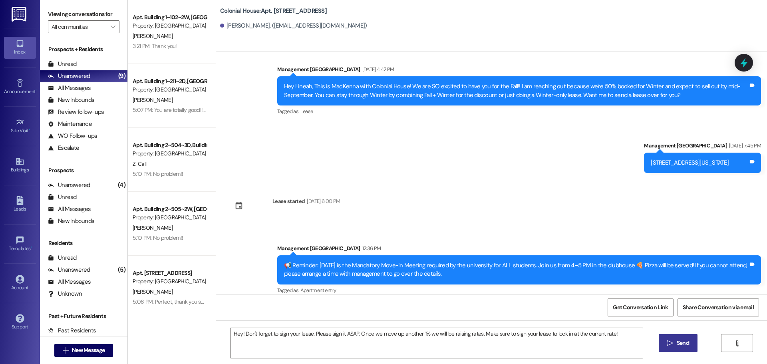
click at [671, 338] on button " Send" at bounding box center [678, 343] width 39 height 18
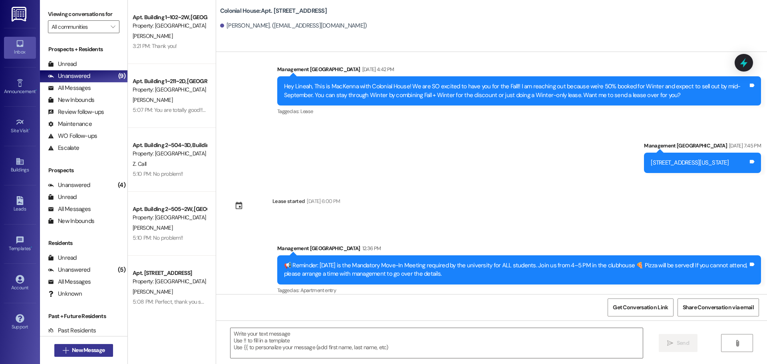
click at [80, 350] on span "New Message" at bounding box center [88, 350] width 33 height 8
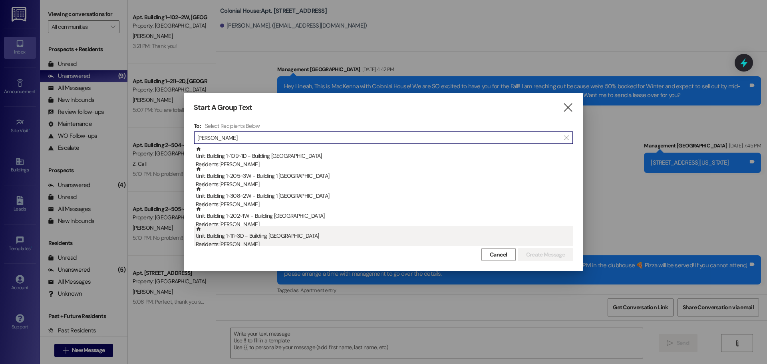
type input "[PERSON_NAME]"
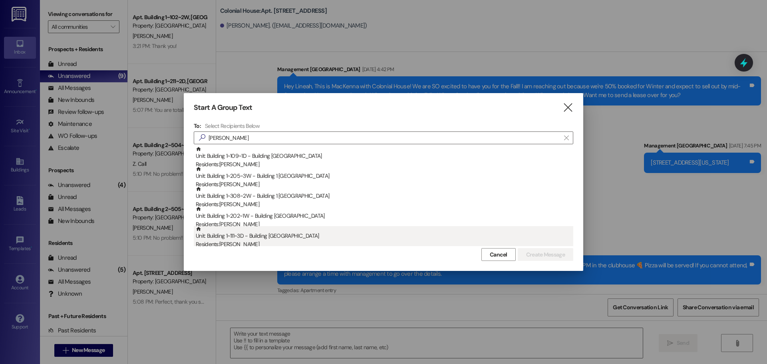
click at [301, 237] on div "Unit: Building 1~111~3D - Building 1 Colonial House Residents: [PERSON_NAME]" at bounding box center [385, 237] width 378 height 23
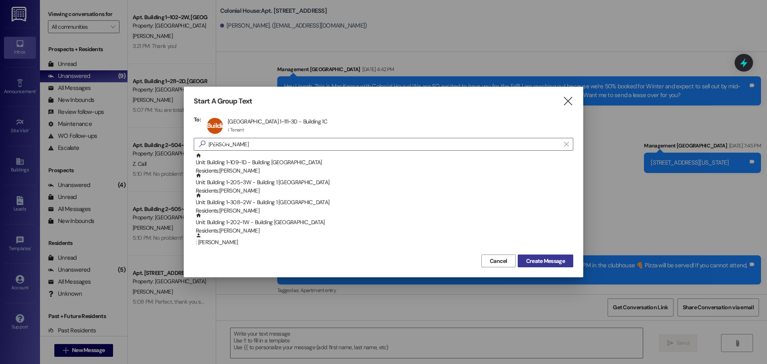
click at [549, 258] on span "Create Message" at bounding box center [545, 261] width 39 height 8
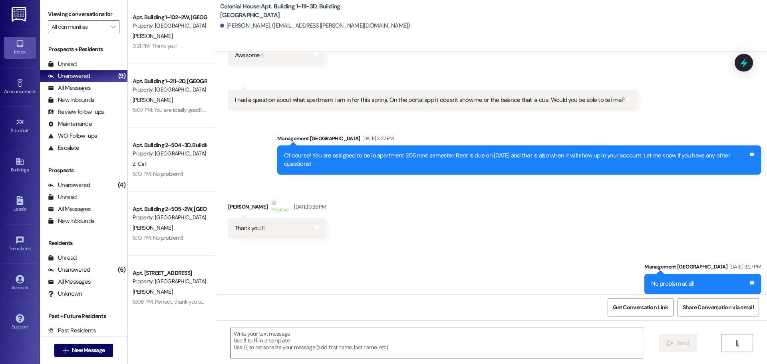
scroll to position [8663, 0]
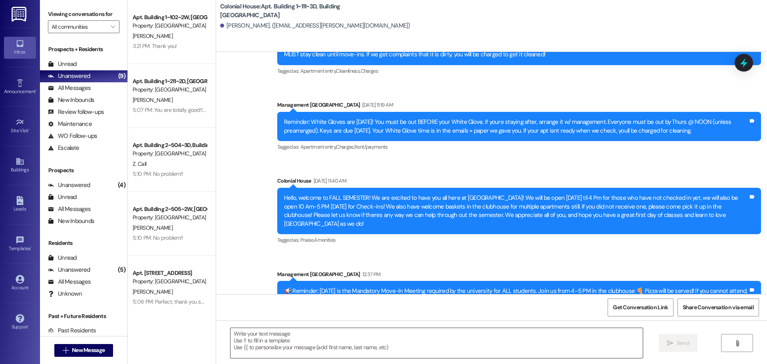
click at [299, 334] on textarea at bounding box center [437, 343] width 412 height 30
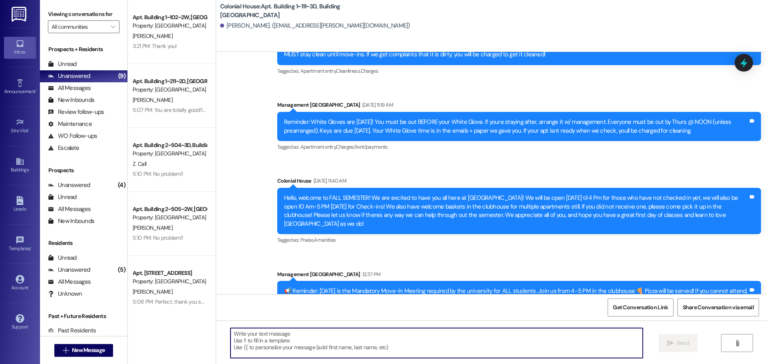
paste textarea "Hey! Don't forget to sign your lease. Please sign it ASAP. Once we move up anot…"
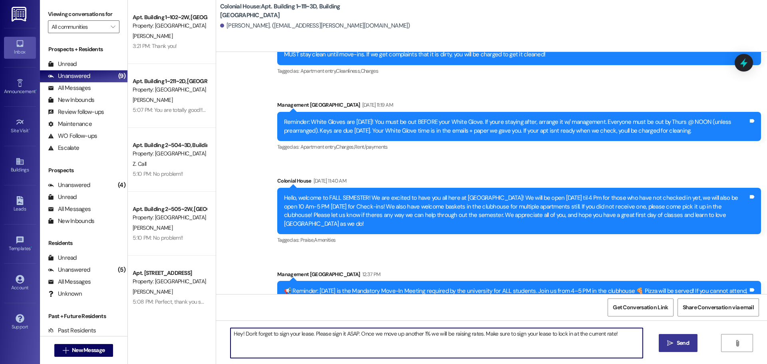
type textarea "Hey! Don't forget to sign your lease. Please sign it ASAP. Once we move up anot…"
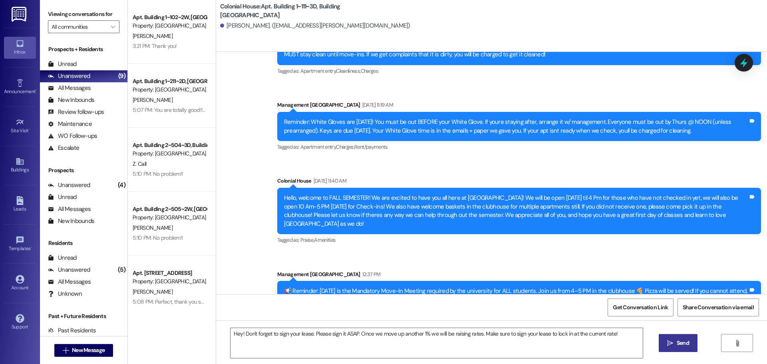
click at [677, 335] on button " Send" at bounding box center [678, 343] width 39 height 18
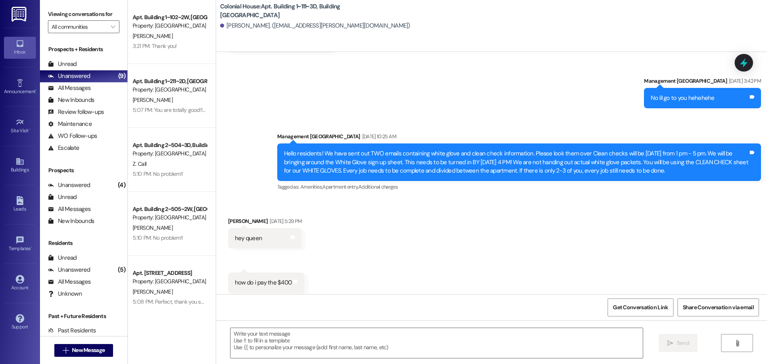
scroll to position [8131, 0]
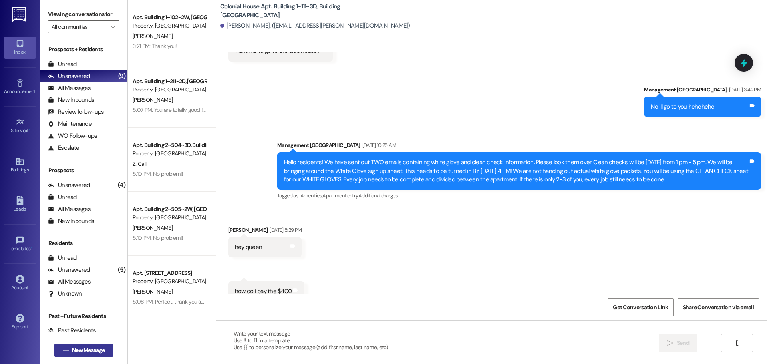
click at [102, 354] on span "New Message" at bounding box center [88, 350] width 33 height 8
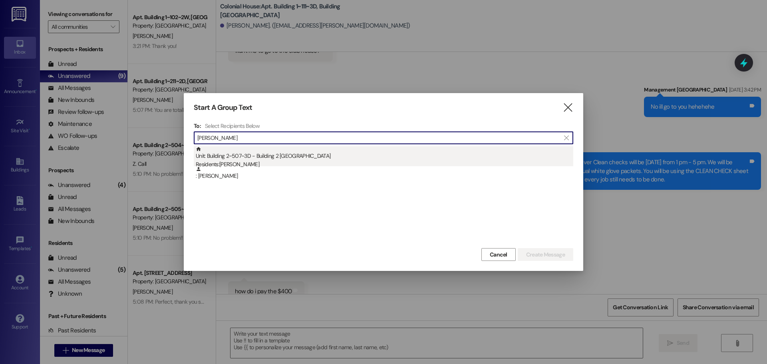
type input "[PERSON_NAME]"
click at [298, 164] on div "Residents: [PERSON_NAME]" at bounding box center [385, 164] width 378 height 8
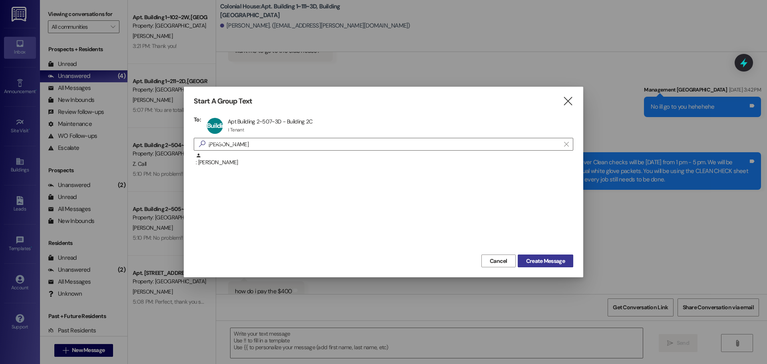
click at [533, 266] on button "Create Message" at bounding box center [546, 261] width 56 height 13
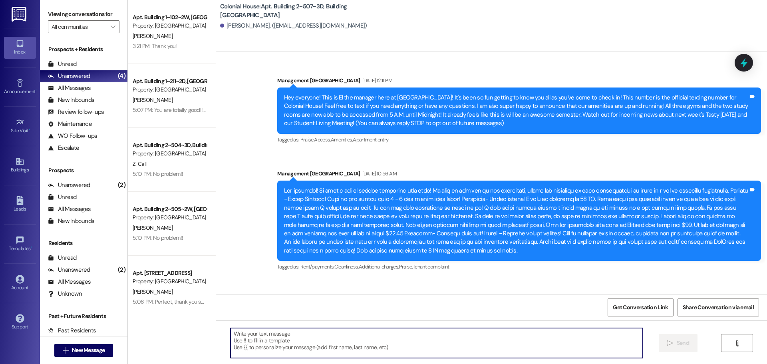
click at [292, 332] on textarea at bounding box center [437, 343] width 412 height 30
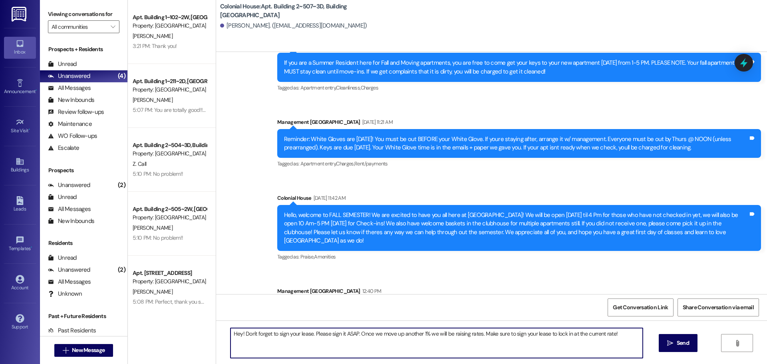
type textarea "Hey! Don't forget to sign your lease. Please sign it ASAP. Once we move up anot…"
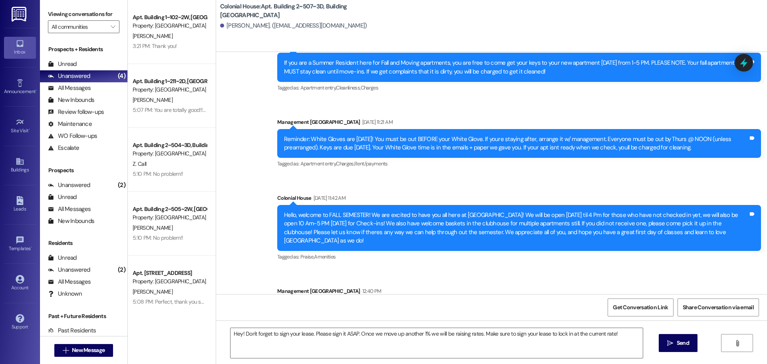
click at [669, 332] on div "Hey! Don't forget to sign your lease. Please sign it ASAP. Once we move up anot…" at bounding box center [491, 350] width 551 height 60
click at [669, 342] on icon "" at bounding box center [670, 343] width 6 height 6
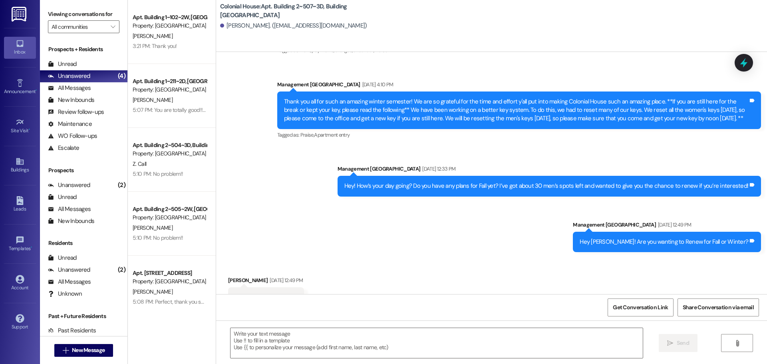
scroll to position [14379, 0]
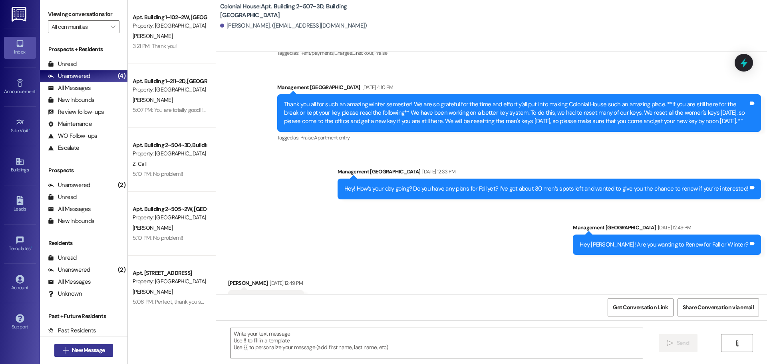
click at [70, 348] on span "New Message" at bounding box center [88, 350] width 36 height 8
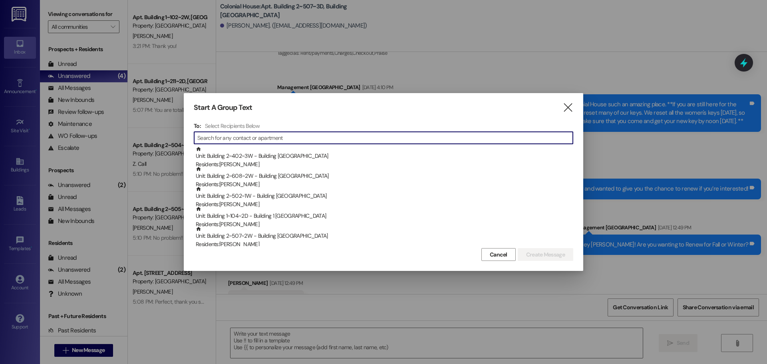
click at [279, 133] on input at bounding box center [385, 137] width 376 height 11
type input "a"
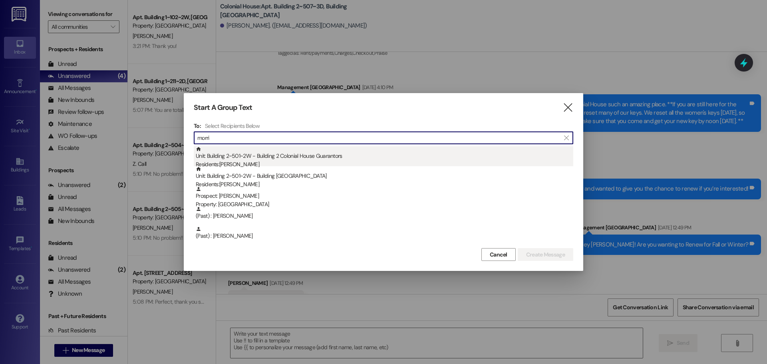
type input "morri"
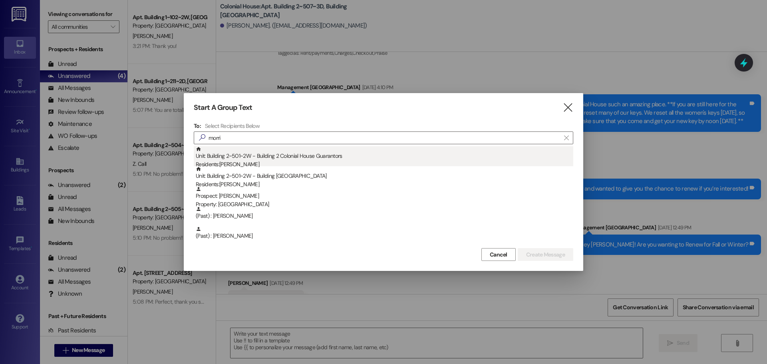
click at [279, 151] on div "Unit: Building 2~501~2W - Building 2 Colonial House Guarantors Residents: [PERS…" at bounding box center [385, 157] width 378 height 23
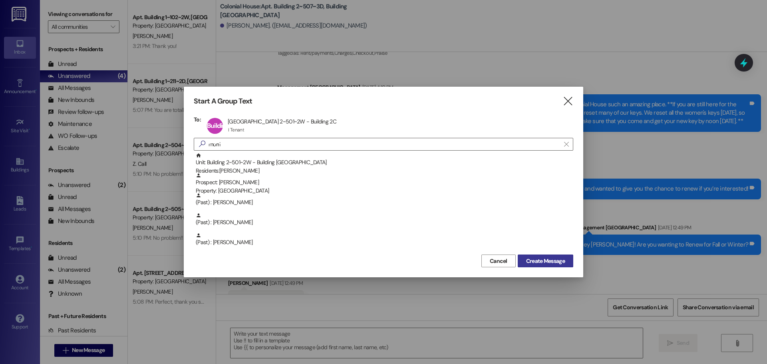
click at [543, 263] on span "Create Message" at bounding box center [545, 261] width 39 height 8
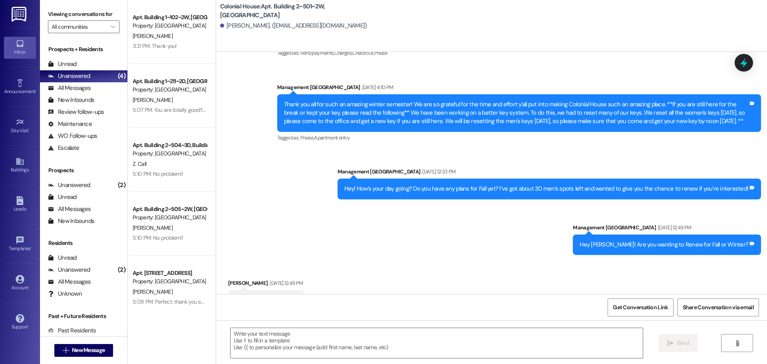
scroll to position [0, 0]
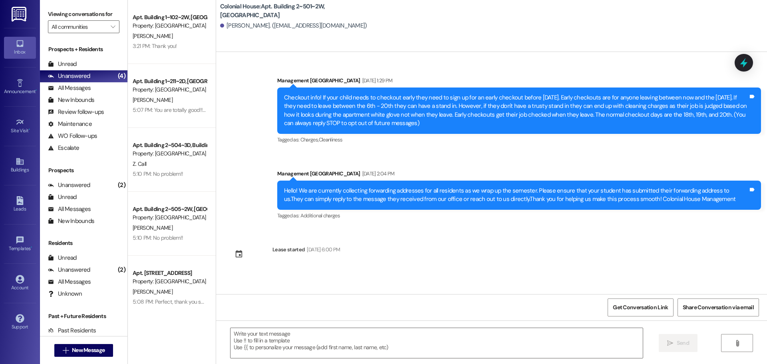
click at [94, 362] on div " New Message" at bounding box center [84, 350] width 88 height 28
click at [100, 350] on span "New Message" at bounding box center [88, 350] width 33 height 8
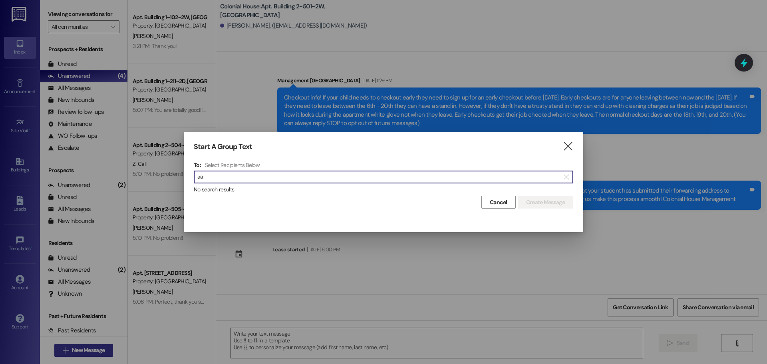
type input "a"
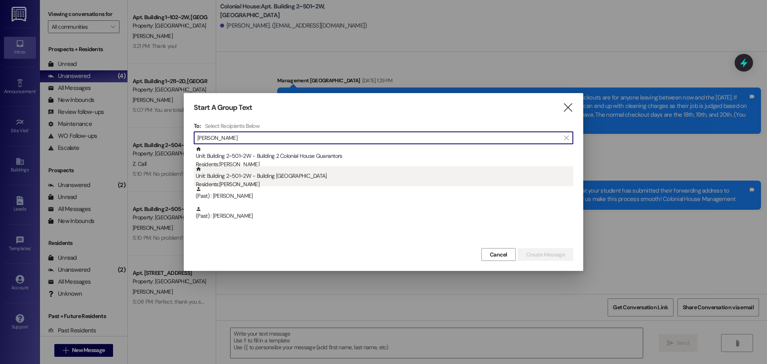
type input "[PERSON_NAME]"
click at [274, 171] on div "Unit: Building 2~501~2W - Building 2 Colonial House Residents: [PERSON_NAME]" at bounding box center [385, 177] width 378 height 23
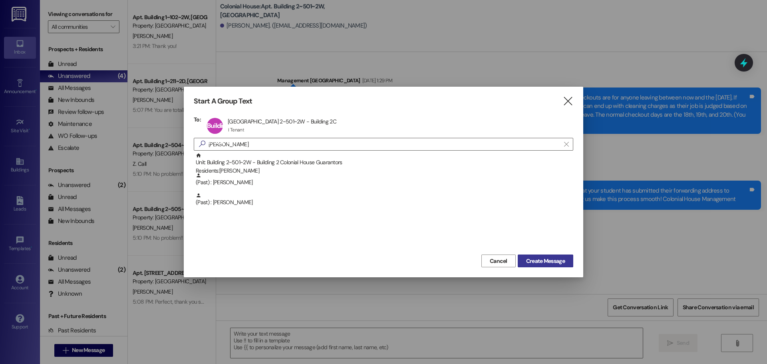
click at [549, 262] on span "Create Message" at bounding box center [545, 261] width 39 height 8
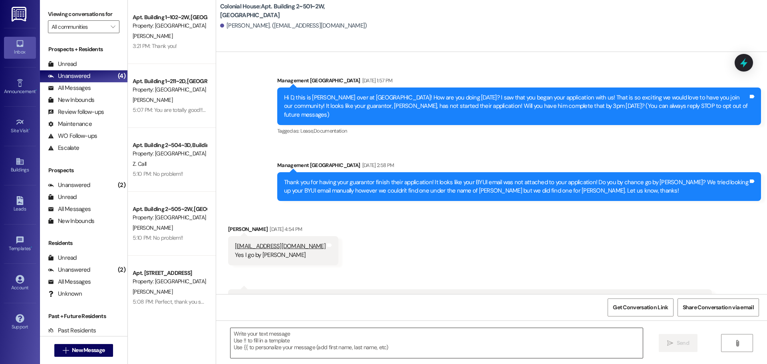
scroll to position [10925, 0]
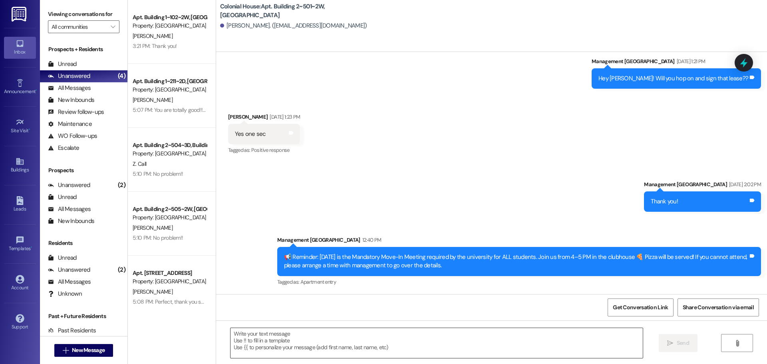
click at [291, 339] on textarea at bounding box center [437, 343] width 412 height 30
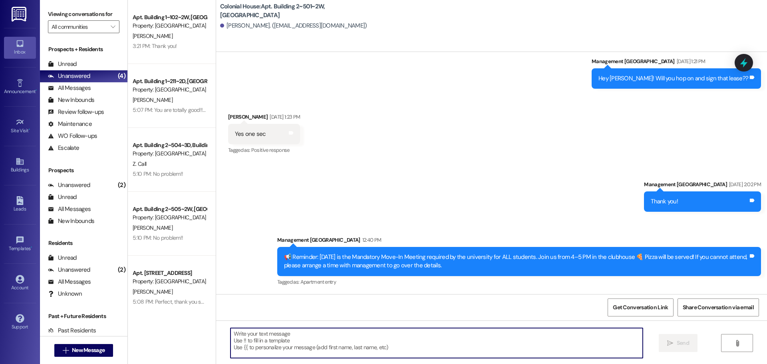
paste textarea "We’re still waiting on your guarantor’s signature for your lease. Could you ple…"
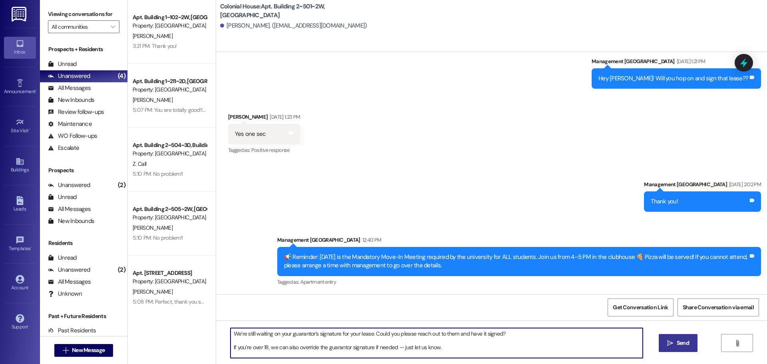
type textarea "We’re still waiting on your guarantor’s signature for your lease. Could you ple…"
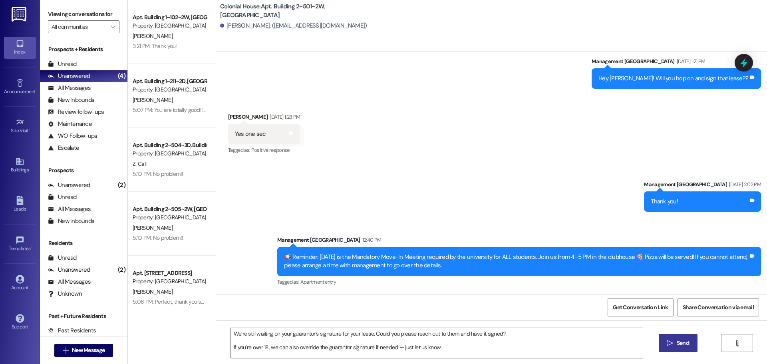
click at [679, 346] on span "Send" at bounding box center [683, 343] width 12 height 8
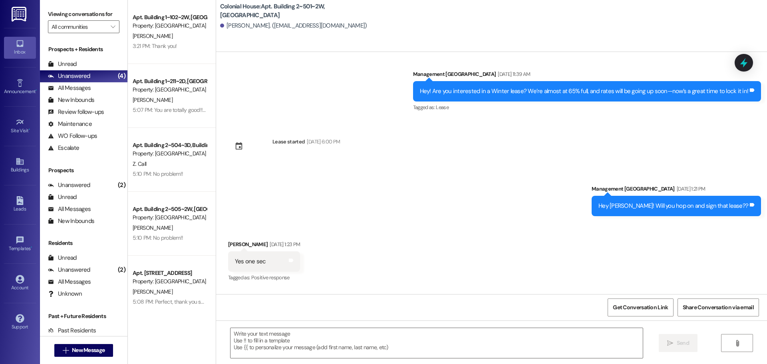
scroll to position [10793, 0]
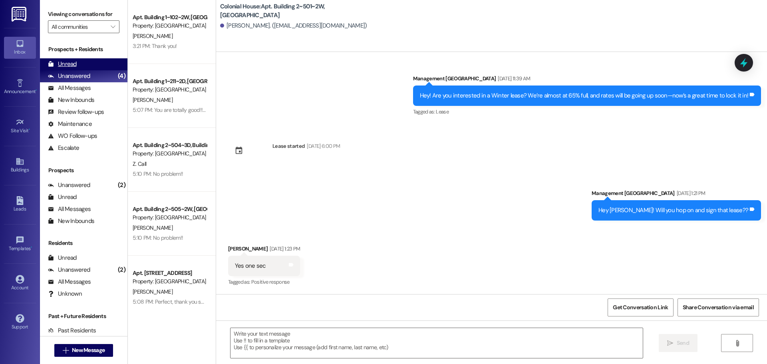
click at [80, 58] on div "Prospects + Residents Unread (0) Unread: Any message you haven't read yet will …" at bounding box center [84, 99] width 88 height 109
click at [80, 62] on div "Unread (0)" at bounding box center [84, 64] width 88 height 12
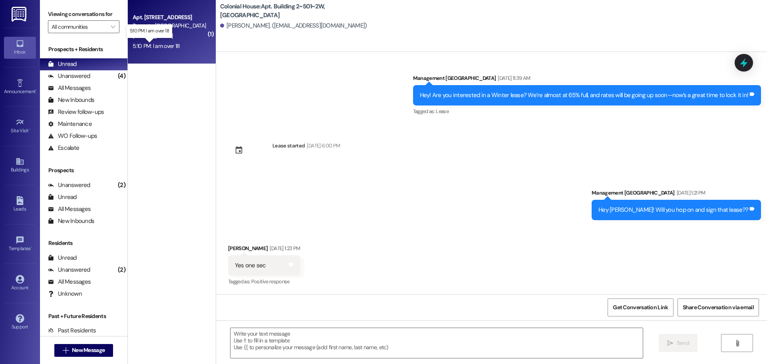
click at [158, 47] on div "5:10 PM: I am over 18 5:10 PM: I am over 18" at bounding box center [156, 45] width 47 height 7
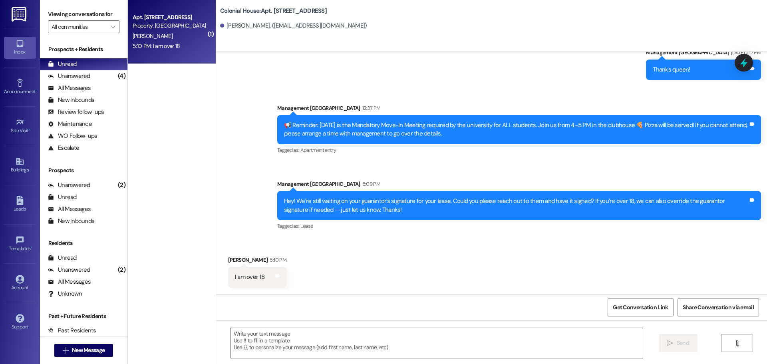
scroll to position [3075, 0]
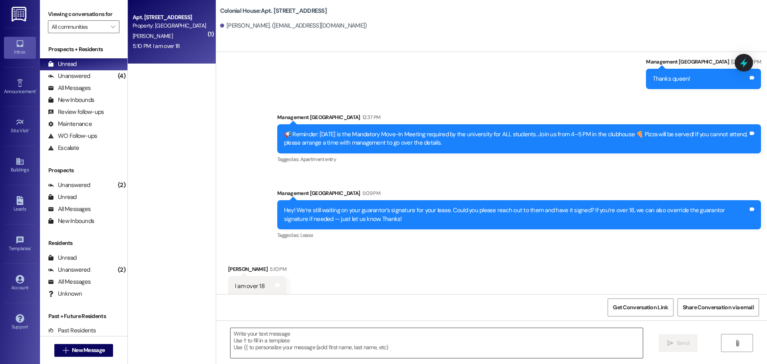
click at [243, 340] on textarea at bounding box center [437, 343] width 412 height 30
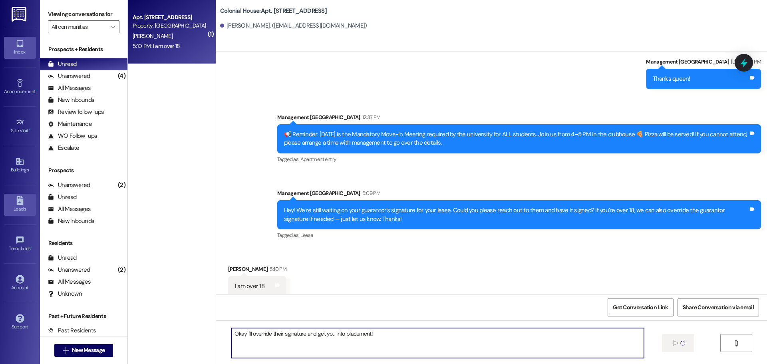
type textarea "Okay I'll override their signature and get you into placement!"
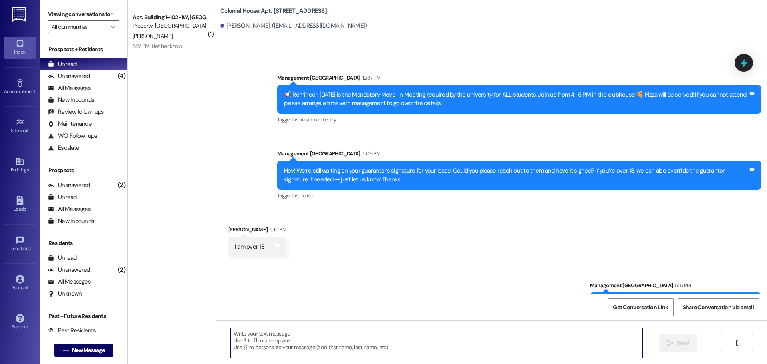
scroll to position [3115, 0]
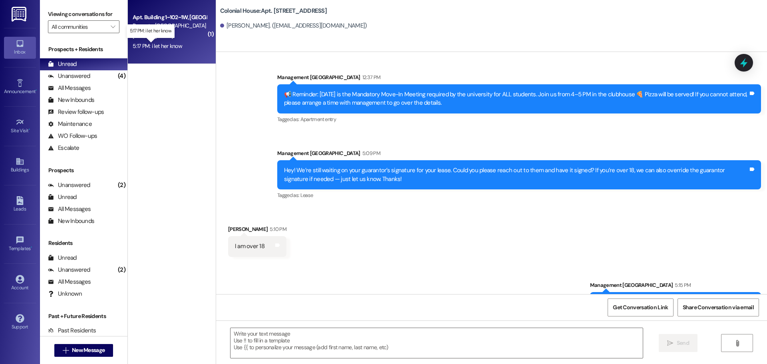
click at [158, 45] on div "5:17 PM: i let her know 5:17 PM: i let her know" at bounding box center [158, 45] width 50 height 7
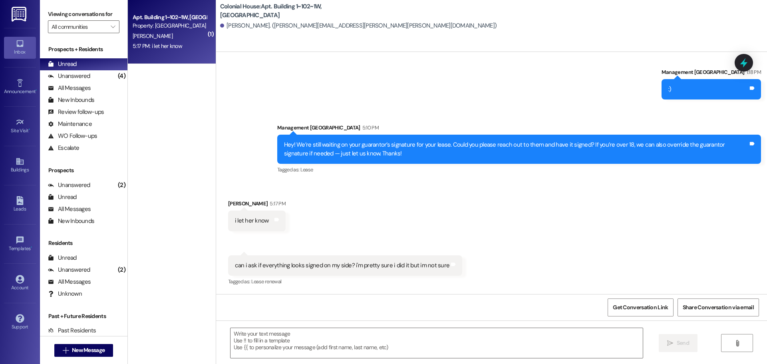
scroll to position [2381, 0]
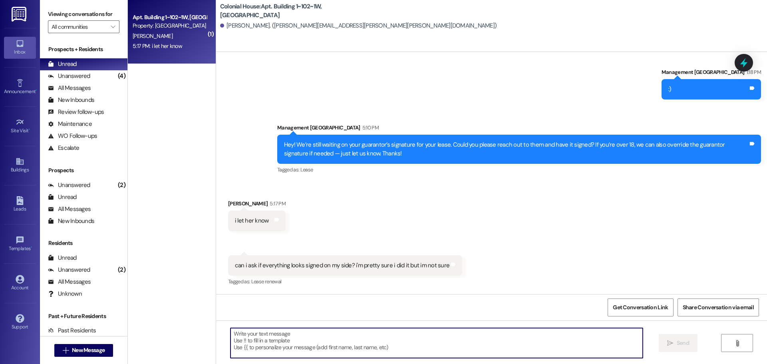
click at [313, 345] on textarea at bounding box center [437, 343] width 412 height 30
type textarea "Yes! You did it all correct :)"
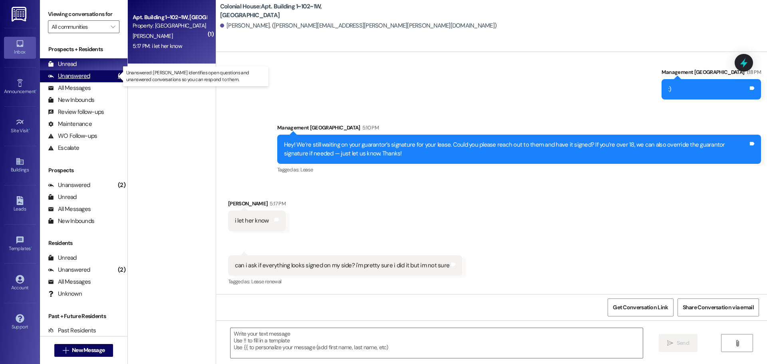
click at [85, 78] on div "Unanswered" at bounding box center [69, 76] width 42 height 8
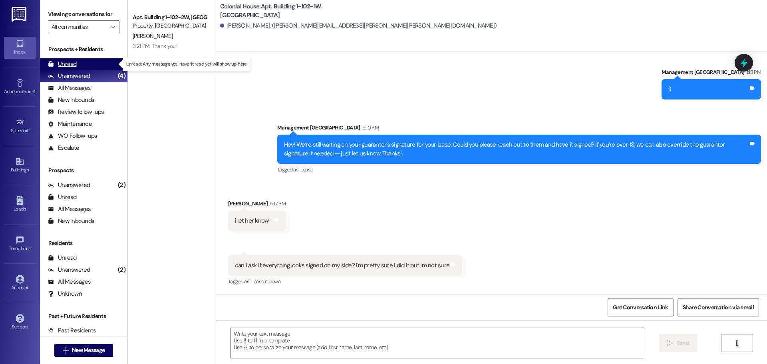
click at [73, 59] on div "Unread (0)" at bounding box center [84, 64] width 88 height 12
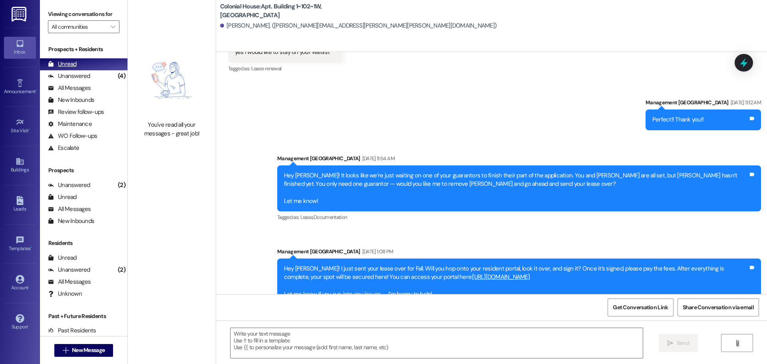
click at [98, 70] on div "Unread (0)" at bounding box center [84, 64] width 88 height 12
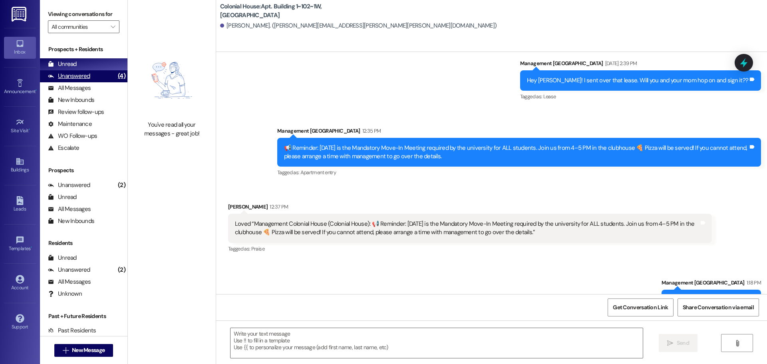
click at [98, 72] on div "Unanswered (4)" at bounding box center [84, 76] width 88 height 12
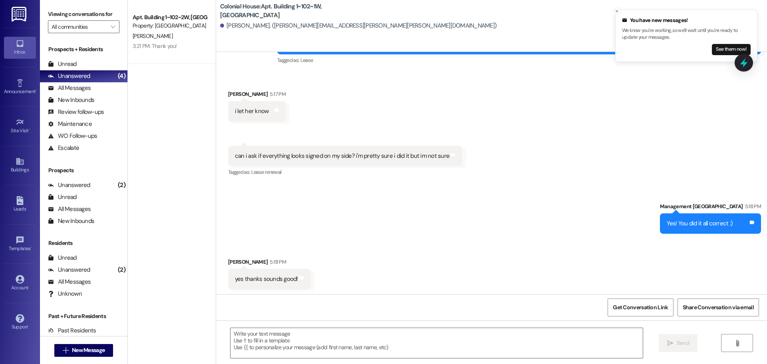
scroll to position [2491, 0]
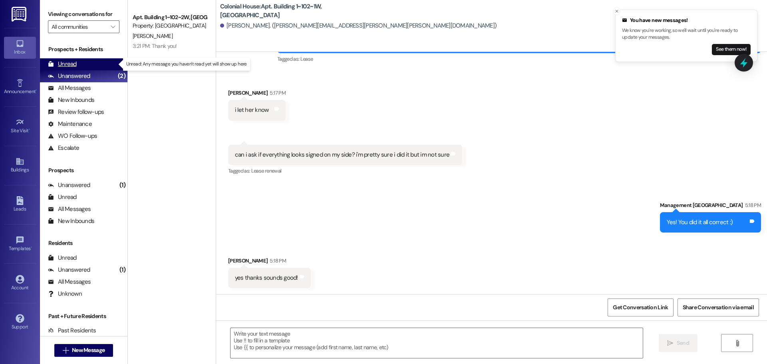
click at [76, 66] on div "Unread (0)" at bounding box center [84, 64] width 88 height 12
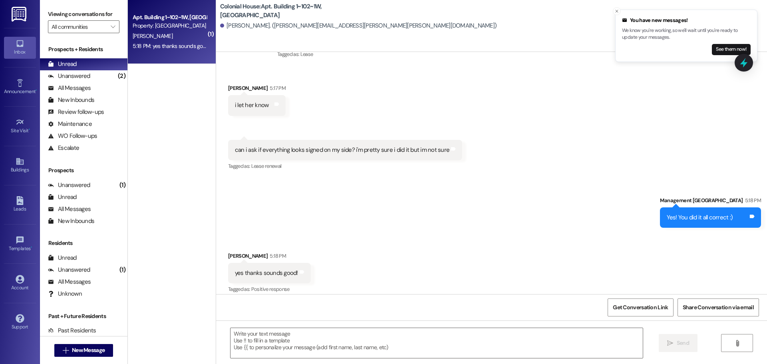
scroll to position [2503, 0]
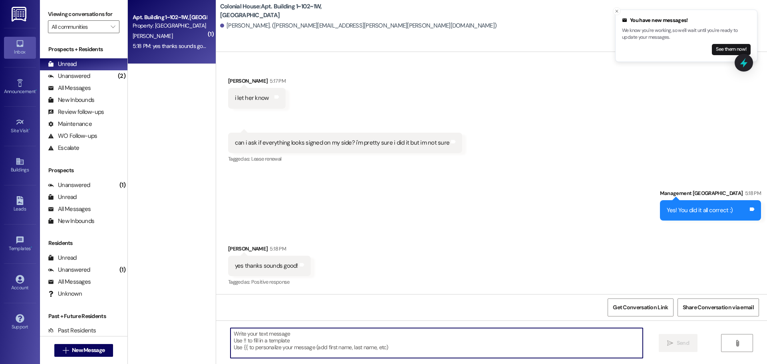
click at [261, 346] on textarea at bounding box center [437, 343] width 412 height 30
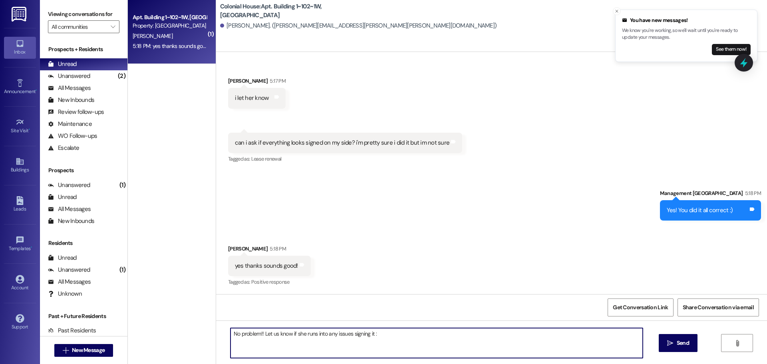
type textarea "No problem!! Let us know if she runs into any issues signing it :)"
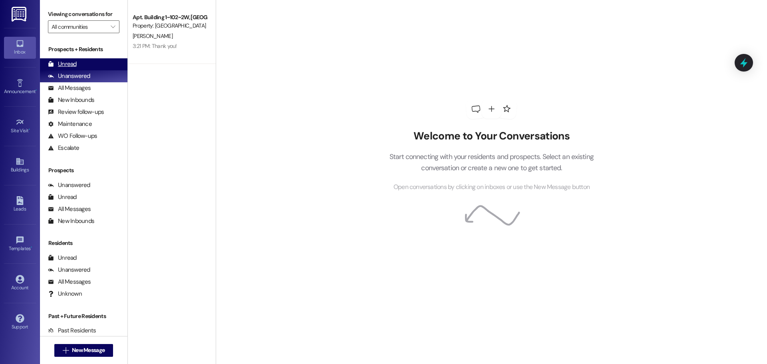
click at [78, 62] on div "Unread (0)" at bounding box center [84, 64] width 88 height 12
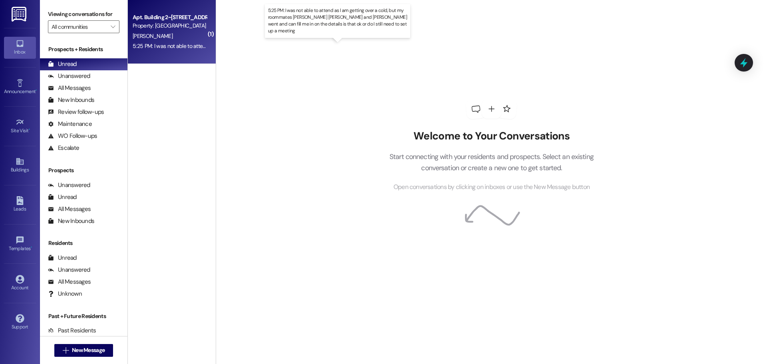
click at [178, 44] on div "5:25 PM: I was not able to attend as I am getting over a cold, but my roommates…" at bounding box center [388, 45] width 511 height 7
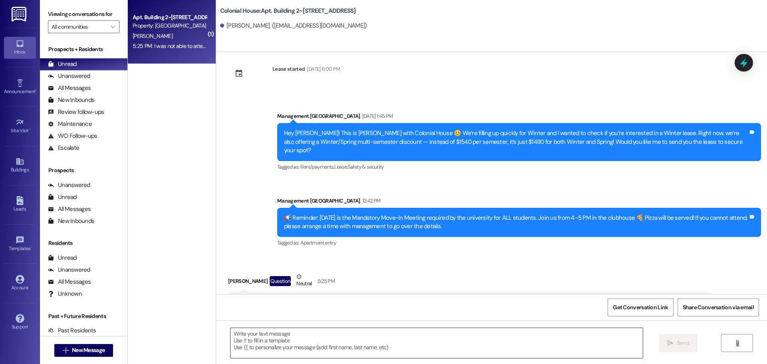
scroll to position [707, 0]
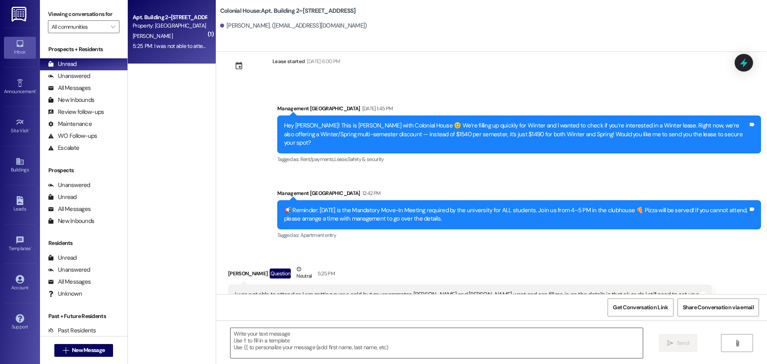
click at [277, 348] on textarea at bounding box center [437, 343] width 412 height 30
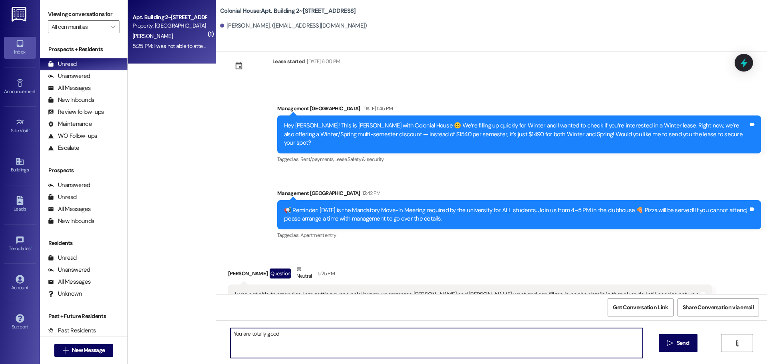
type textarea "You are totally good!"
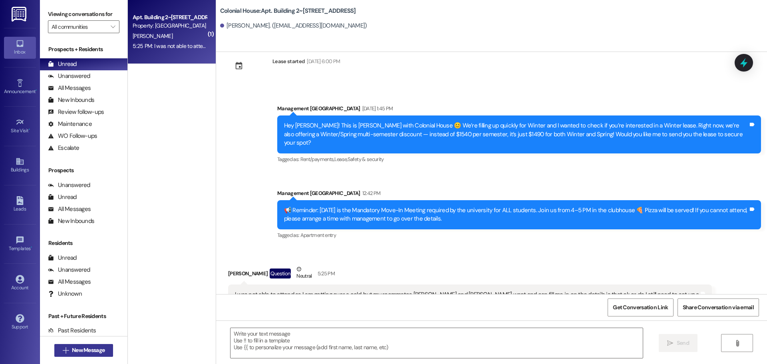
click at [104, 348] on button " New Message" at bounding box center [83, 350] width 59 height 13
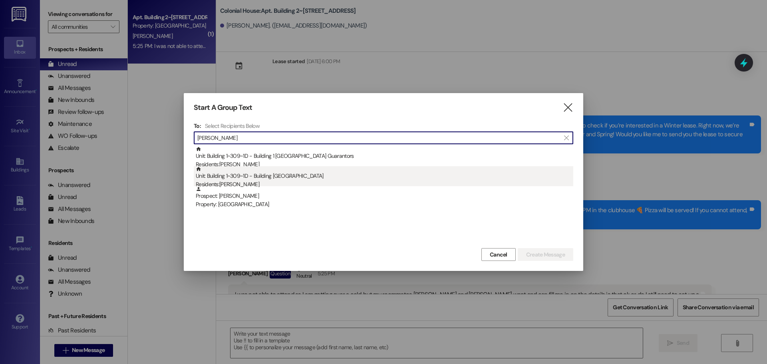
type input "farrer"
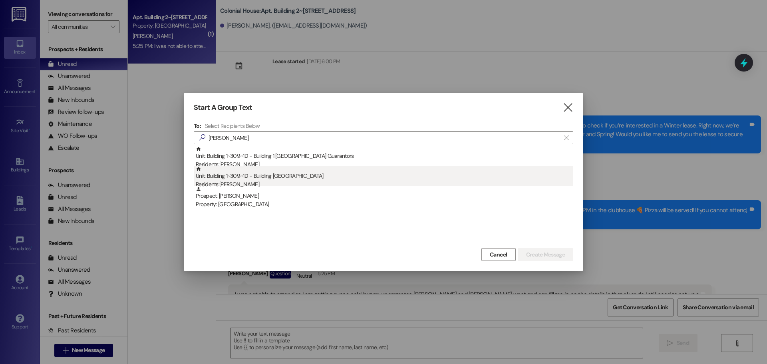
click at [281, 177] on div "Unit: Building 1~309~1D - Building 1 Colonial House Residents: Abigail Farrer" at bounding box center [385, 177] width 378 height 23
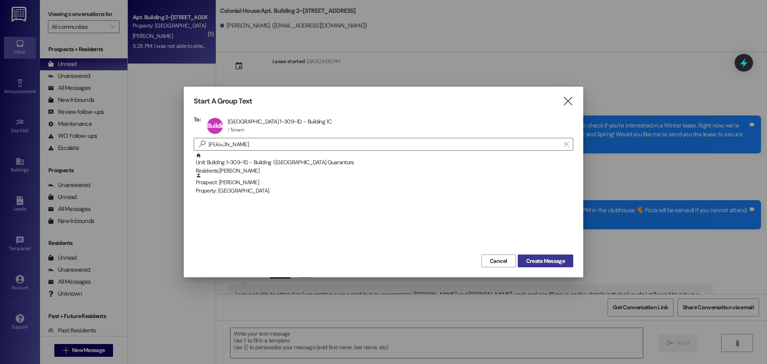
click at [545, 257] on span "Create Message" at bounding box center [545, 261] width 39 height 8
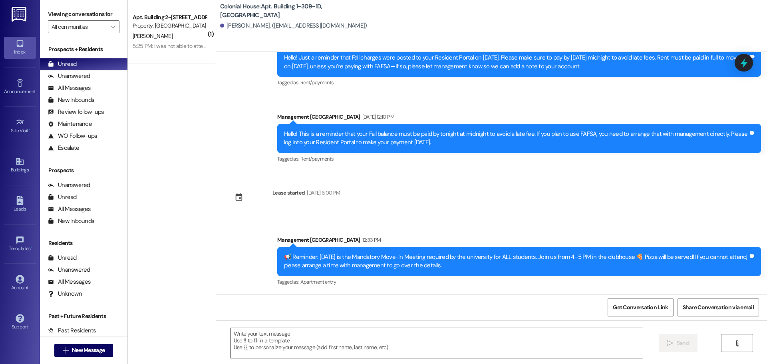
scroll to position [513, 0]
click at [293, 334] on textarea at bounding box center [437, 343] width 412 height 30
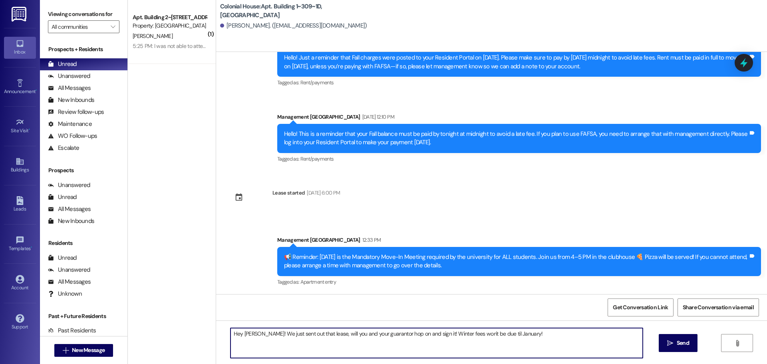
click at [430, 335] on textarea "Hey Gail! We just sent out that lease, will you and your guarantor hop on and s…" at bounding box center [437, 343] width 412 height 30
type textarea "Hey Gail! We just sent out that lease, will you and your guarantor hop on and s…"
click at [674, 340] on span " Send" at bounding box center [678, 343] width 25 height 8
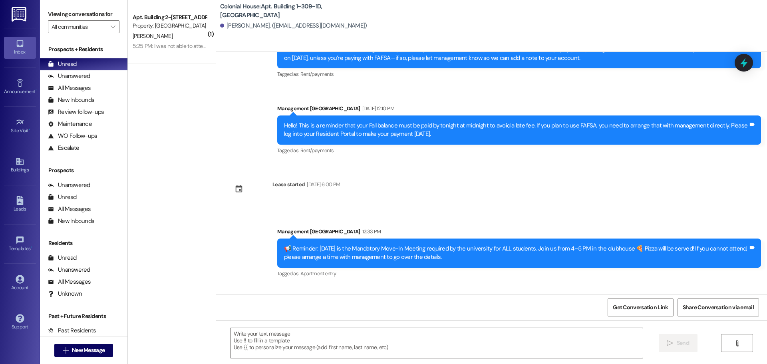
scroll to position [569, 0]
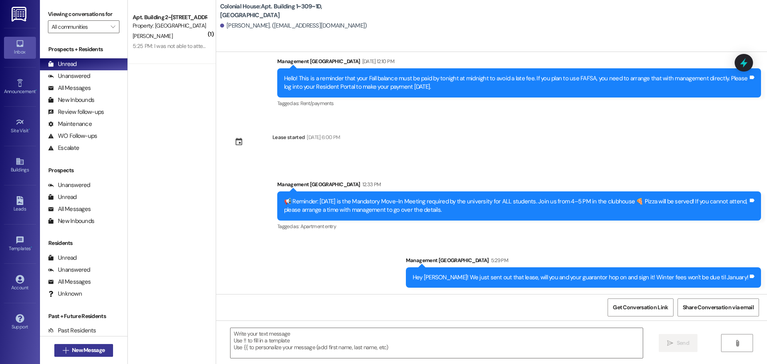
click at [105, 353] on button " New Message" at bounding box center [83, 350] width 59 height 13
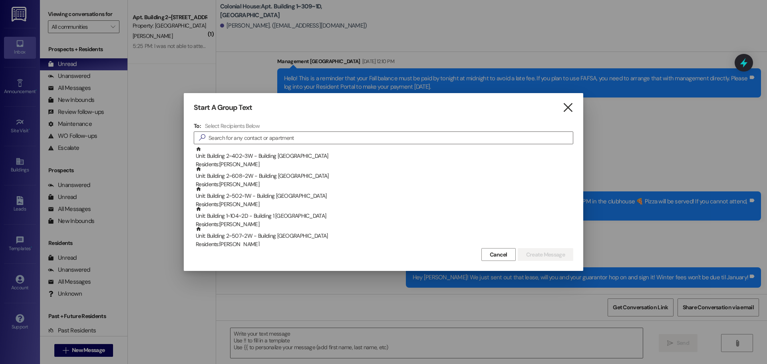
drag, startPoint x: 241, startPoint y: 76, endPoint x: 567, endPoint y: 111, distance: 328.4
click at [249, 76] on div at bounding box center [383, 182] width 767 height 364
click at [567, 106] on icon "" at bounding box center [568, 108] width 11 height 8
